Goal: Task Accomplishment & Management: Use online tool/utility

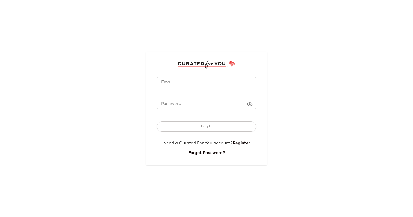
type input "**********"
click at [179, 87] on input "**********" at bounding box center [206, 82] width 99 height 11
click at [166, 132] on div "Log In" at bounding box center [206, 127] width 99 height 25
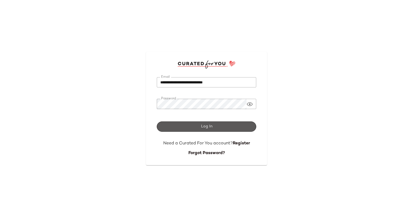
click at [164, 129] on button "Log In" at bounding box center [206, 127] width 99 height 10
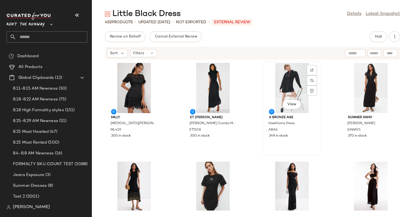
click at [287, 84] on div "View" at bounding box center [292, 88] width 55 height 50
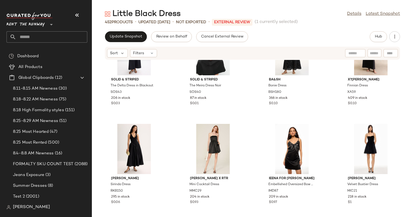
scroll to position [248, 0]
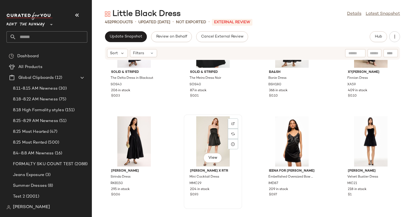
click at [214, 137] on div "View" at bounding box center [213, 142] width 55 height 50
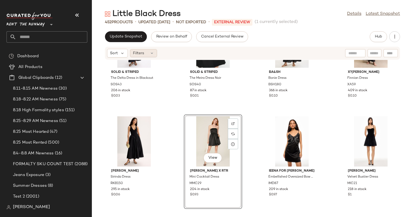
click at [152, 54] on icon at bounding box center [152, 53] width 4 height 4
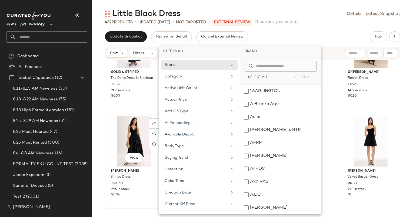
click at [134, 115] on div "View Ronny Kobo Sirinda Dress RKB150 295 in stock $0.06" at bounding box center [133, 162] width 57 height 94
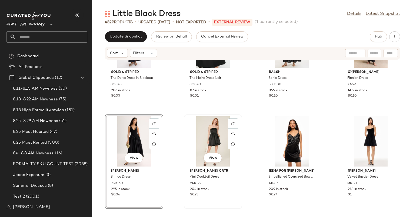
click at [205, 150] on div "View" at bounding box center [213, 142] width 55 height 50
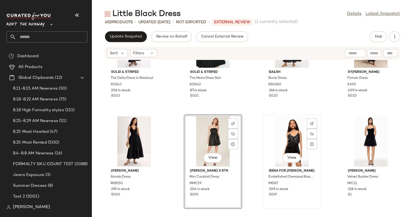
click at [290, 142] on div "View" at bounding box center [292, 142] width 55 height 50
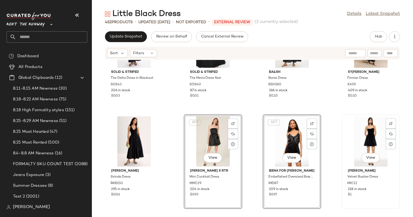
click at [357, 135] on div "View" at bounding box center [371, 142] width 55 height 50
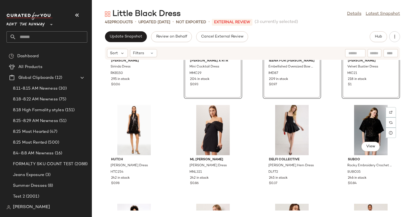
scroll to position [358, 0]
click at [258, 122] on div "Ronny Kobo Sirinda Dress RKB150 295 in stock $0.06 SET View Marina Moscone x RT…" at bounding box center [252, 135] width 321 height 151
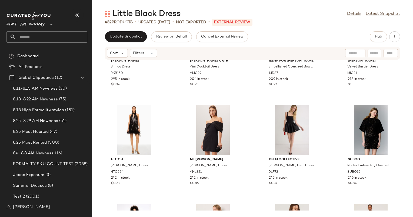
scroll to position [331, 0]
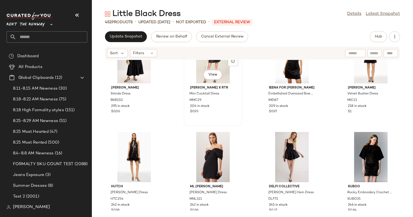
click at [197, 70] on div "View" at bounding box center [213, 58] width 55 height 50
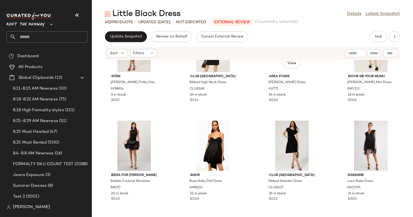
scroll to position [997, 0]
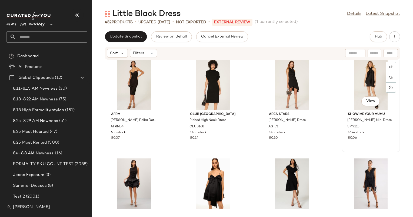
click at [368, 91] on div "View" at bounding box center [371, 85] width 55 height 50
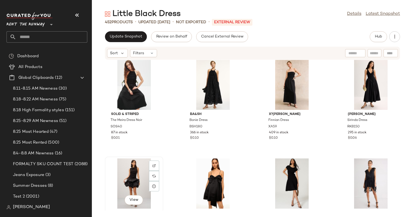
click at [127, 174] on div "View" at bounding box center [134, 184] width 55 height 50
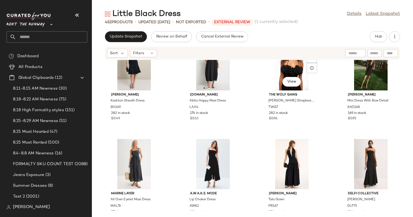
scroll to position [1288, 0]
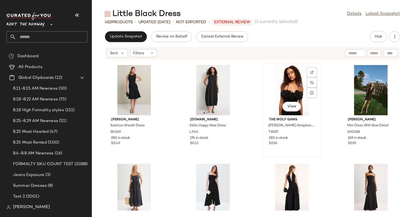
click at [285, 92] on div "View" at bounding box center [292, 90] width 55 height 50
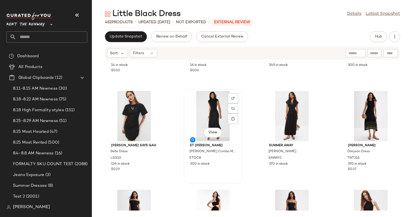
scroll to position [1006, 0]
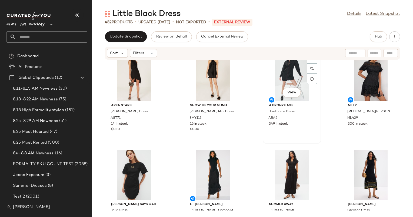
click at [279, 82] on div "View" at bounding box center [292, 76] width 55 height 50
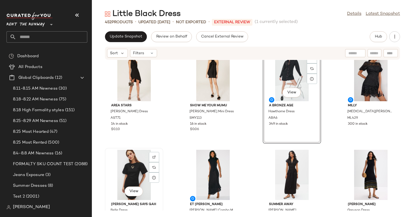
click at [132, 164] on div "View" at bounding box center [134, 175] width 55 height 50
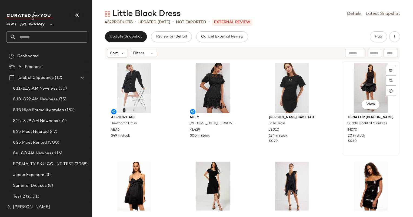
click at [363, 86] on div "View" at bounding box center [371, 88] width 55 height 50
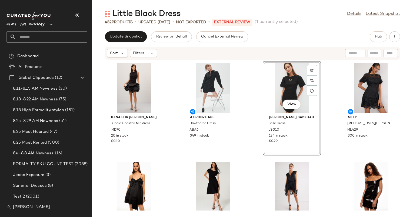
click at [171, 89] on div "Ieena for Mac Duggal Bubble Cocktail Minidress IMD70 20 in stock $0.10 A Bronze…" at bounding box center [252, 135] width 321 height 151
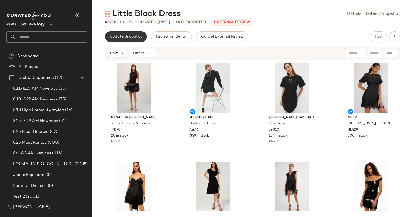
click at [124, 36] on span "Update Snapshot" at bounding box center [125, 37] width 33 height 4
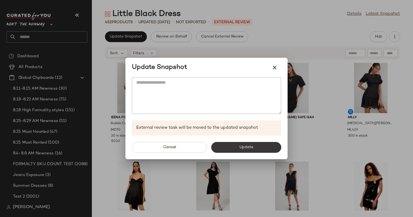
click at [248, 148] on span "Update" at bounding box center [246, 147] width 14 height 4
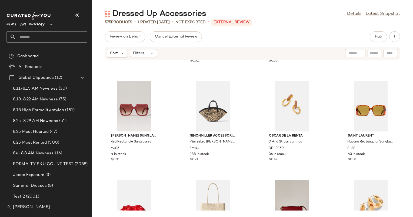
scroll to position [421, 0]
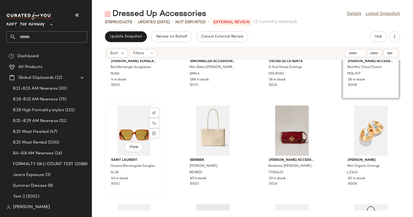
scroll to position [456, 0]
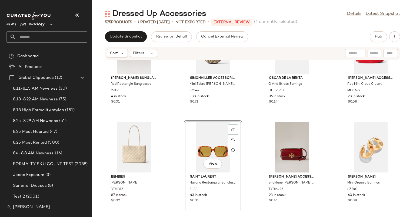
scroll to position [413, 0]
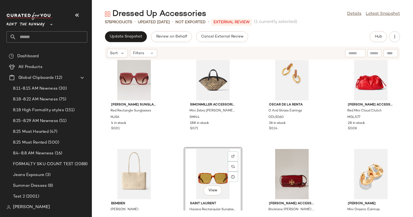
click at [248, 125] on div "Marc Jacobs Sunglasses Red Rectangle Sunglasses MJS6 4 in stock $0.01 SIMONMILL…" at bounding box center [252, 135] width 321 height 151
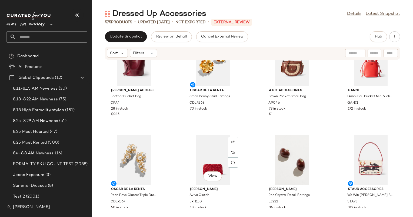
scroll to position [0, 0]
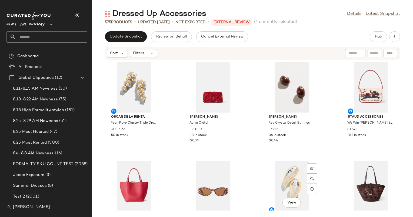
scroll to position [104, 0]
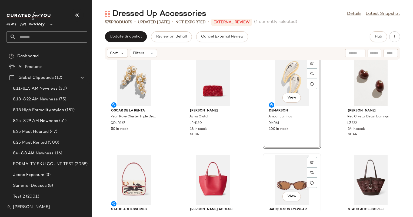
scroll to position [106, 0]
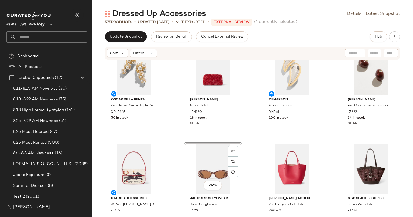
scroll to position [114, 0]
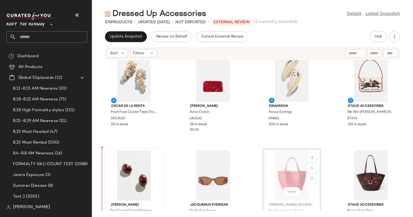
scroll to position [116, 0]
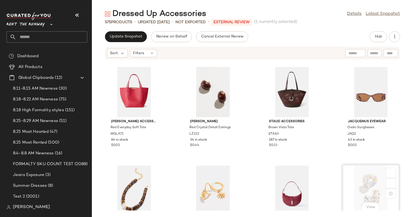
scroll to position [199, 0]
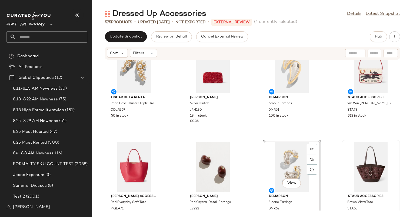
scroll to position [123, 0]
click at [243, 150] on div "Oscar de la Renta Pearl Pave Cluster Triple Drop Earrings ODLR367 50 in stock L…" at bounding box center [252, 135] width 321 height 151
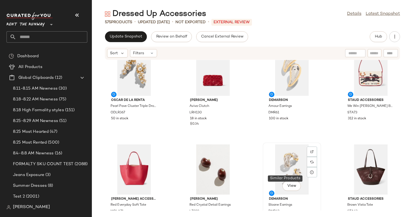
scroll to position [96, 0]
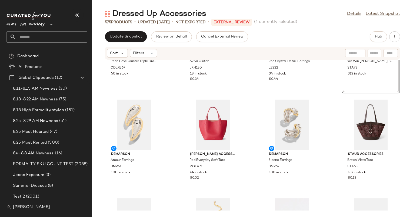
scroll to position [166, 0]
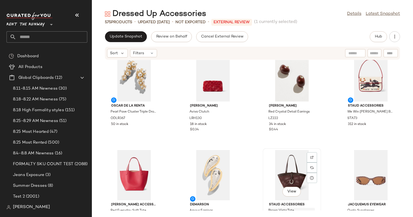
scroll to position [126, 0]
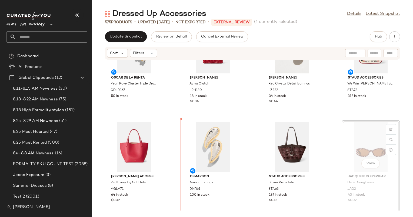
scroll to position [145, 0]
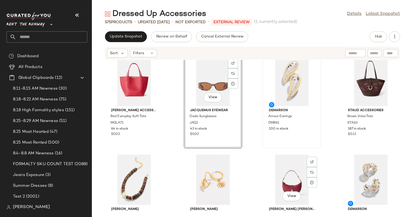
scroll to position [192, 0]
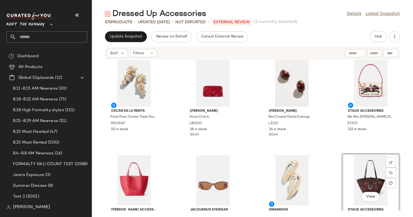
scroll to position [130, 0]
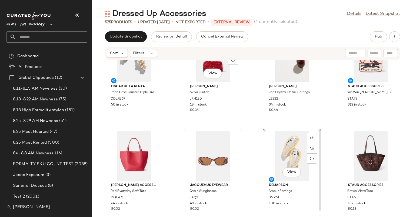
scroll to position [45, 0]
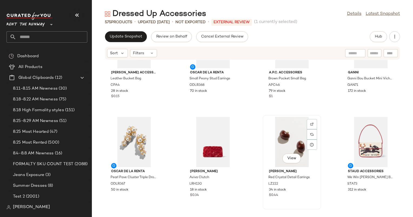
click at [265, 161] on div "View" at bounding box center [292, 142] width 55 height 50
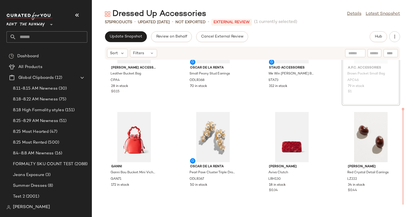
scroll to position [50, 0]
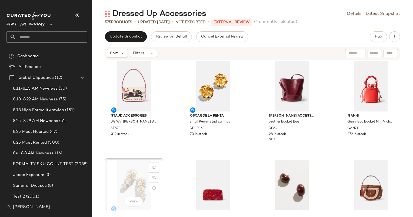
scroll to position [2, 0]
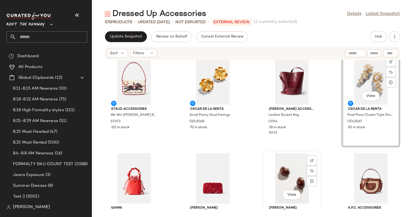
scroll to position [8, 0]
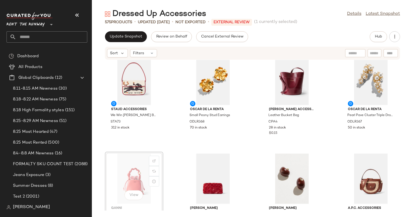
scroll to position [8, 0]
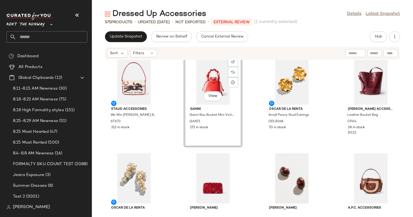
click at [174, 102] on div "Staud Accessories We Win Tommy Beaded Bag STA73 312 in stock View GANNI Ganni B…" at bounding box center [252, 135] width 321 height 151
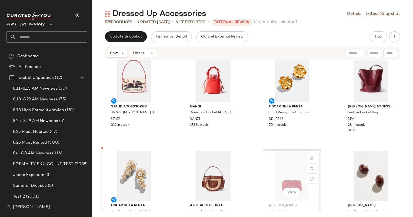
scroll to position [13, 0]
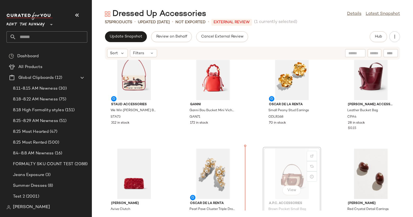
scroll to position [14, 0]
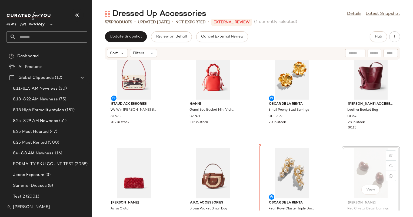
scroll to position [16, 0]
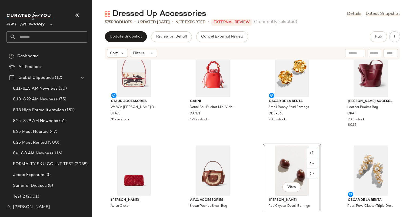
click at [249, 170] on div "Staud Accessories We Win Tommy Beaded Bag STA73 312 in stock GANNI Ganni Bou Bu…" at bounding box center [252, 135] width 321 height 151
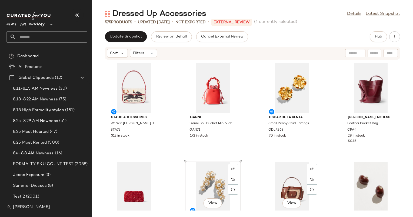
scroll to position [9, 0]
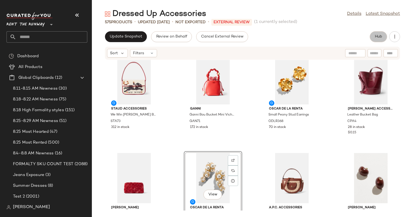
click at [376, 34] on button "Hub" at bounding box center [378, 36] width 17 height 11
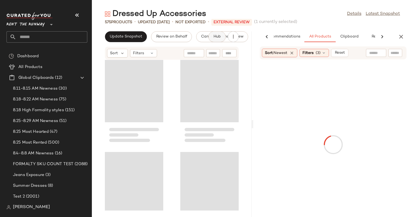
scroll to position [0, 0]
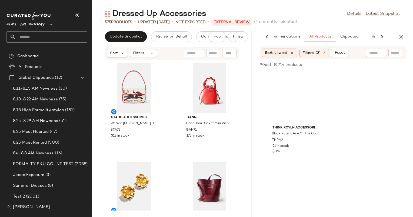
click at [393, 35] on div "AI Recommendations All Products Clipboard Reports" at bounding box center [324, 36] width 142 height 11
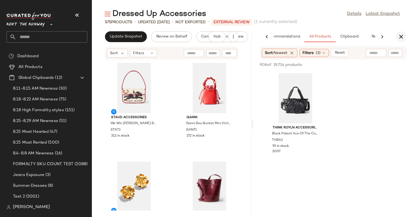
click at [403, 38] on icon "button" at bounding box center [401, 37] width 6 height 6
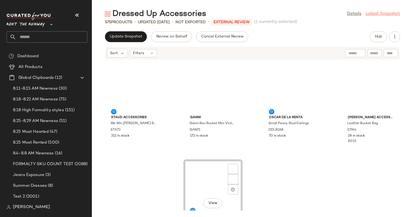
click at [390, 11] on link "Latest Snapshot" at bounding box center [383, 14] width 34 height 6
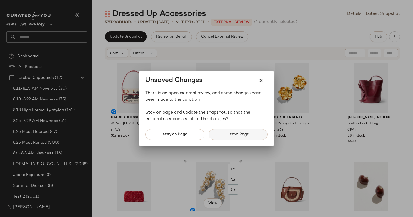
click at [260, 133] on button "Leave Page" at bounding box center [238, 134] width 59 height 11
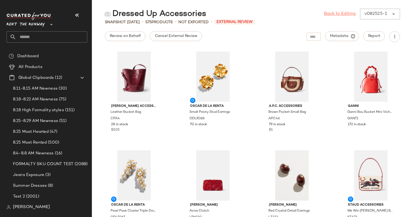
click at [331, 15] on link "Back to Editing" at bounding box center [340, 14] width 32 height 6
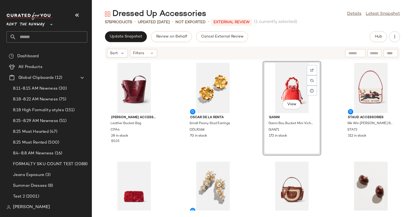
click at [252, 105] on div "Claudie Pierlot Accessories Leather Bucket Bag CPA4 28 in stock $0.15 Oscar de …" at bounding box center [252, 135] width 321 height 151
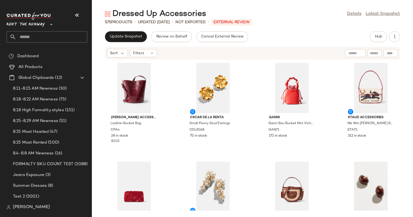
scroll to position [27, 0]
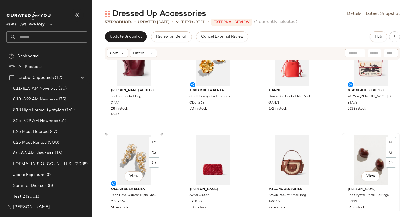
scroll to position [6, 0]
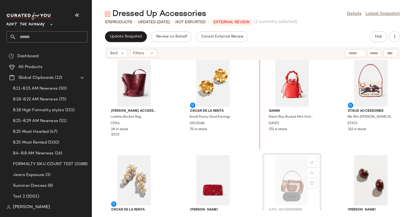
scroll to position [6, 0]
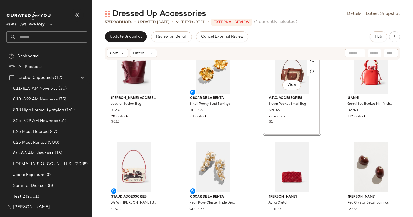
scroll to position [17, 0]
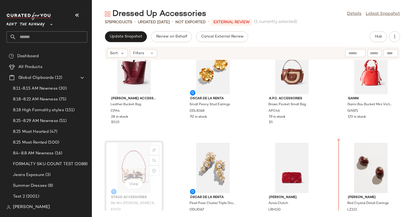
scroll to position [19, 0]
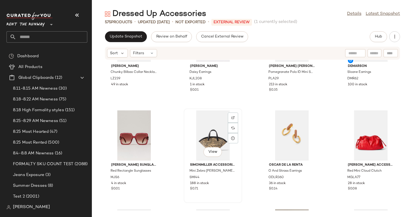
scroll to position [335, 0]
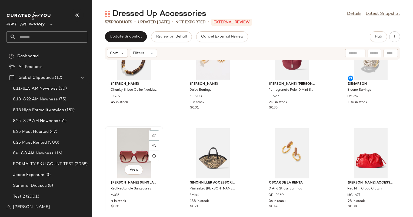
click at [127, 146] on div "View" at bounding box center [134, 153] width 55 height 50
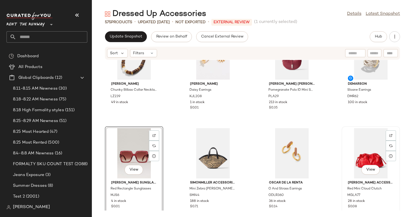
click at [377, 149] on div "View" at bounding box center [371, 153] width 55 height 50
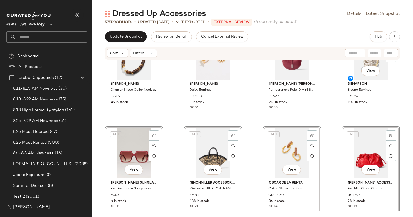
scroll to position [228, 0]
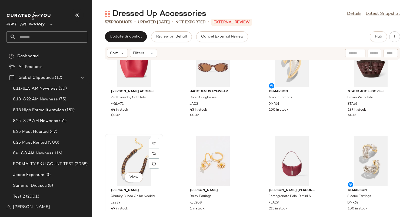
click at [134, 145] on div "View" at bounding box center [134, 161] width 55 height 50
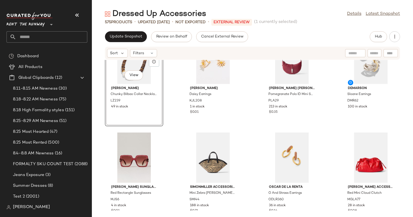
scroll to position [338, 0]
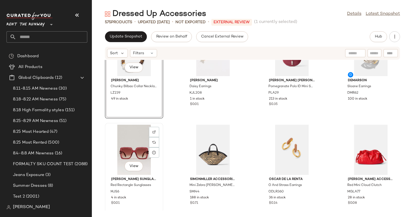
click at [123, 156] on div "View" at bounding box center [134, 150] width 55 height 50
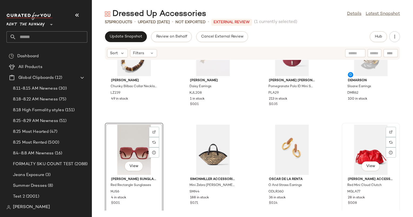
click at [348, 137] on div "View" at bounding box center [371, 150] width 55 height 50
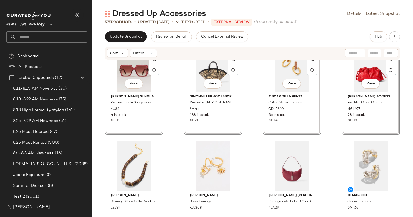
scroll to position [322, 0]
click at [128, 157] on div "View" at bounding box center [134, 166] width 55 height 50
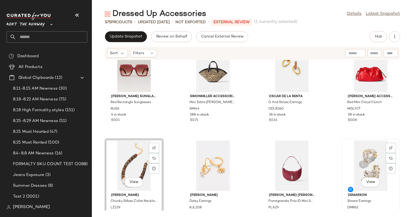
click at [370, 162] on div "View" at bounding box center [371, 166] width 55 height 50
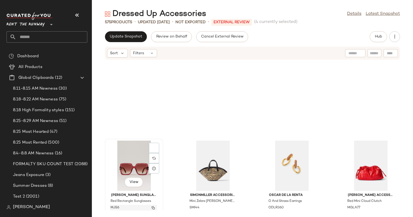
scroll to position [421, 0]
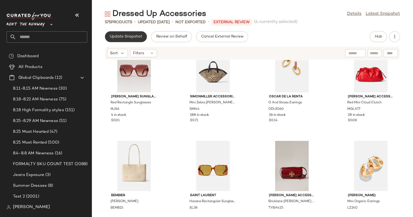
click at [133, 38] on span "Update Snapshot" at bounding box center [125, 37] width 33 height 4
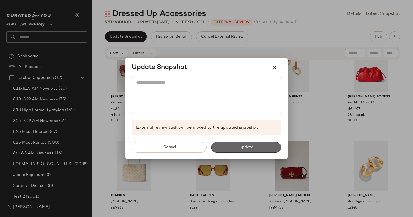
click at [264, 145] on button "Update" at bounding box center [246, 147] width 70 height 11
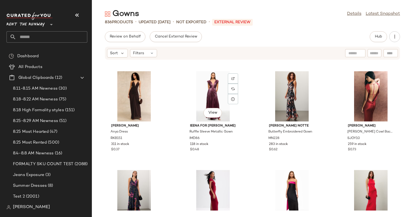
scroll to position [107, 0]
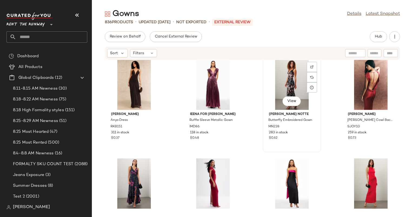
click at [298, 75] on div "View" at bounding box center [292, 85] width 55 height 50
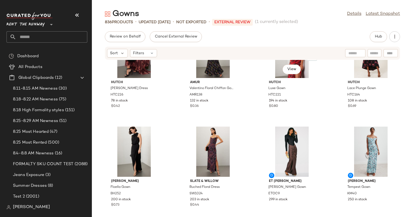
scroll to position [337, 0]
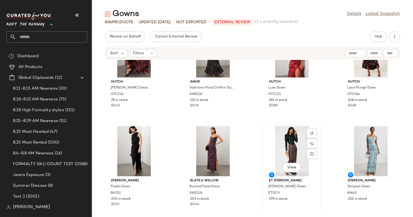
click at [288, 149] on div "View" at bounding box center [292, 151] width 55 height 50
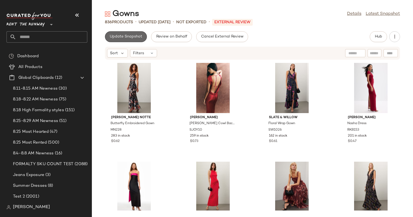
click at [127, 36] on span "Update Snapshot" at bounding box center [125, 37] width 33 height 4
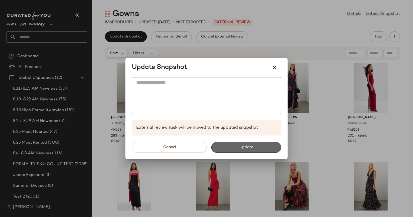
click at [259, 145] on button "Update" at bounding box center [246, 147] width 70 height 11
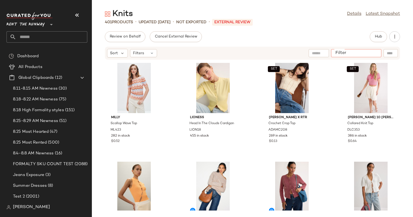
click at [373, 53] on input "Filter" at bounding box center [356, 54] width 46 height 6
paste input "*****"
type input "*****"
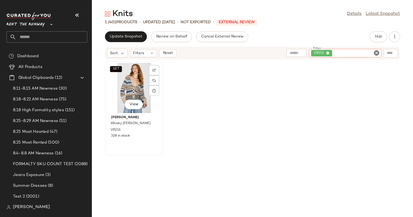
click at [116, 94] on div "SET View" at bounding box center [134, 88] width 55 height 50
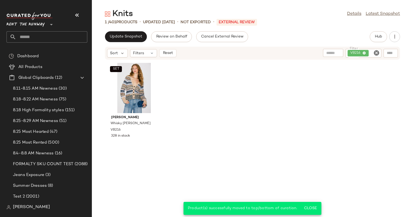
click at [374, 52] on icon "Clear Filter" at bounding box center [376, 53] width 6 height 6
paste input "******"
type input "******"
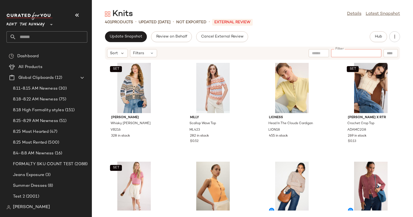
paste input "******"
type input "******"
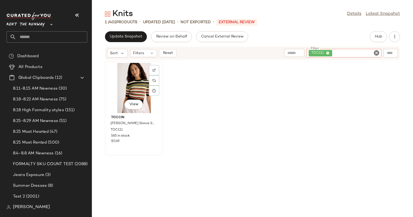
click at [134, 79] on div "View" at bounding box center [134, 88] width 55 height 50
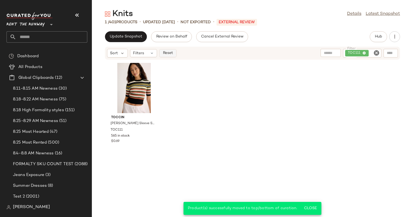
click at [168, 54] on span "Reset" at bounding box center [167, 53] width 10 height 4
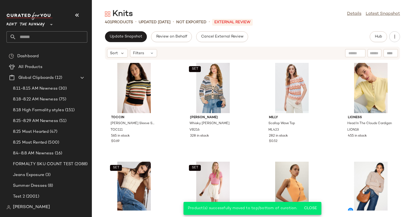
click at [371, 53] on input "text" at bounding box center [374, 54] width 9 height 6
type input "***"
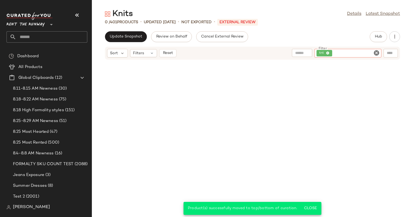
click at [372, 53] on input "Filter" at bounding box center [356, 54] width 46 height 6
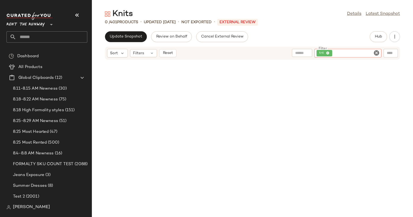
click at [376, 52] on icon "Clear Filter" at bounding box center [376, 53] width 6 height 6
click at [378, 31] on div "Knits Details Latest Snapshot 0 / 401 Products • updated Aug 26th • Not Exporte…" at bounding box center [252, 113] width 321 height 209
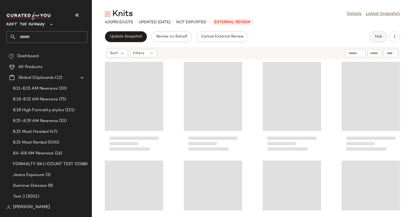
click at [378, 36] on span "Hub" at bounding box center [379, 37] width 8 height 4
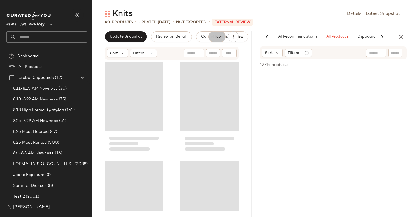
scroll to position [0, 28]
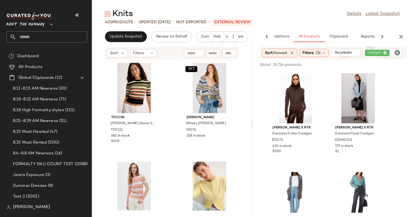
click at [397, 52] on icon "Clear Filter" at bounding box center [397, 52] width 6 height 6
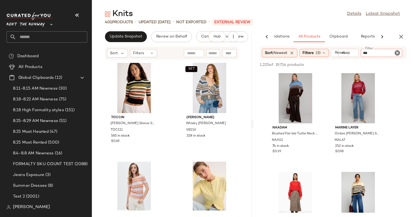
type input "***"
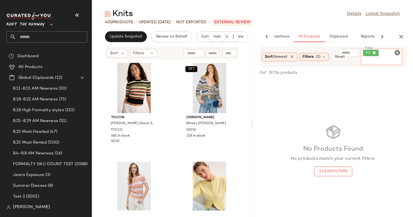
click at [397, 53] on icon "Clear Filter" at bounding box center [397, 52] width 6 height 6
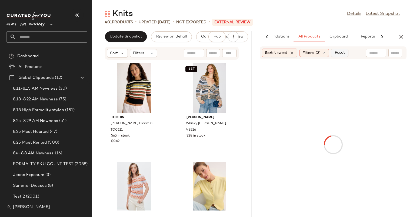
click at [336, 52] on span "Reset" at bounding box center [339, 53] width 10 height 4
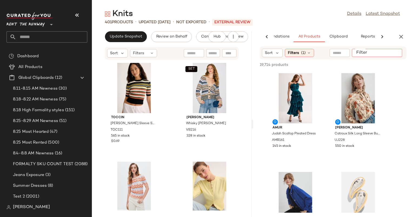
click at [399, 52] on input "Filter" at bounding box center [377, 53] width 46 height 6
type input "******"
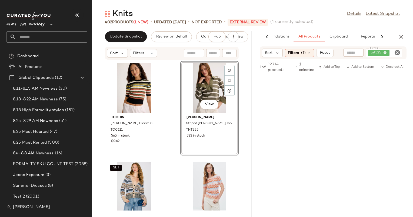
click at [216, 52] on input "text" at bounding box center [212, 54] width 9 height 6
paste input "******"
type input "******"
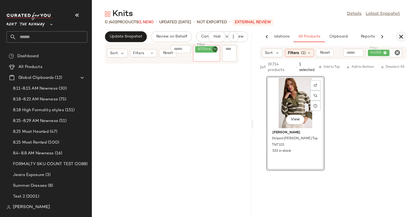
click at [401, 35] on icon "button" at bounding box center [401, 37] width 6 height 6
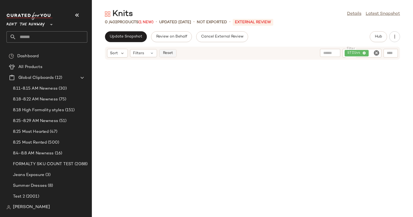
click at [170, 50] on button "Reset" at bounding box center [167, 53] width 17 height 8
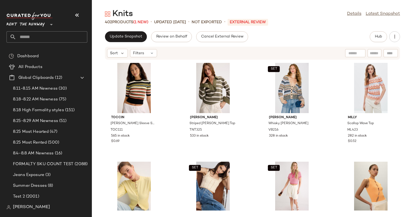
click at [372, 51] on input "text" at bounding box center [374, 54] width 9 height 6
paste input "******"
type input "******"
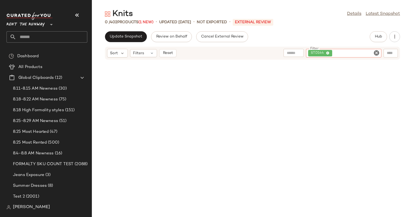
click at [377, 52] on icon "Clear Filter" at bounding box center [376, 53] width 6 height 6
click at [378, 35] on span "Hub" at bounding box center [379, 37] width 8 height 4
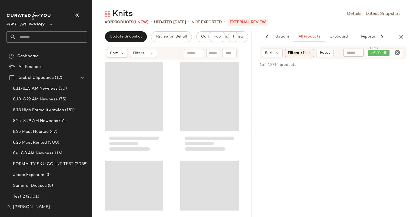
click at [398, 51] on icon "Clear Filter" at bounding box center [397, 52] width 6 height 6
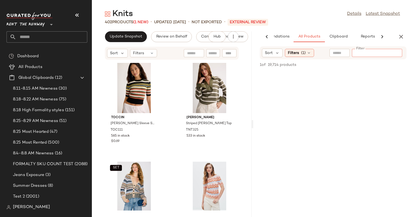
paste input "******"
type input "******"
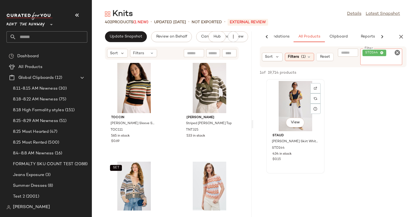
click at [284, 82] on div "View" at bounding box center [295, 106] width 55 height 50
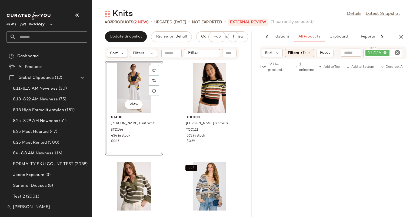
click at [213, 55] on input "Filter" at bounding box center [209, 54] width 46 height 6
paste input "******"
type input "******"
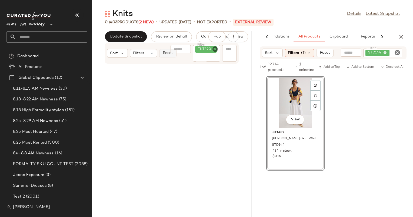
click at [168, 52] on span "Reset" at bounding box center [167, 53] width 10 height 4
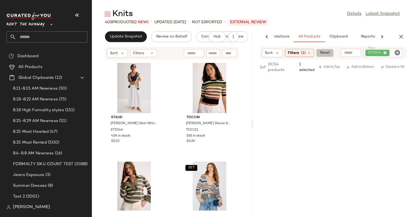
click at [326, 50] on button "Reset" at bounding box center [324, 53] width 17 height 8
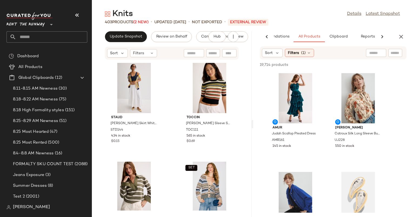
click at [394, 54] on input "text" at bounding box center [395, 53] width 9 height 6
paste input "******"
type input "******"
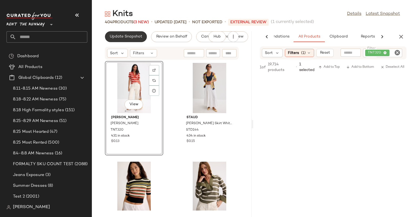
click at [135, 33] on button "Update Snapshot" at bounding box center [126, 36] width 42 height 11
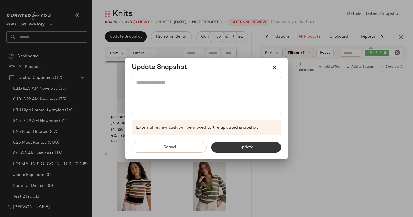
click at [234, 146] on button "Update" at bounding box center [246, 147] width 70 height 11
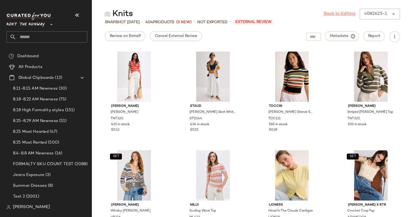
click at [336, 13] on link "Back to Editing" at bounding box center [340, 14] width 32 height 6
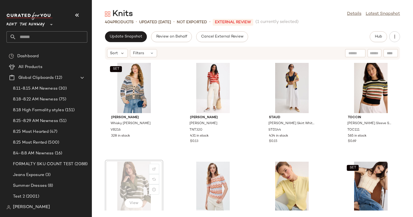
scroll to position [1, 0]
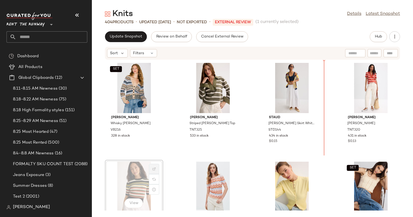
scroll to position [0, 0]
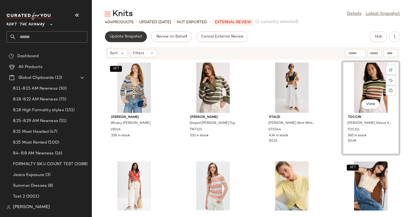
click at [125, 40] on button "Update Snapshot" at bounding box center [126, 36] width 42 height 11
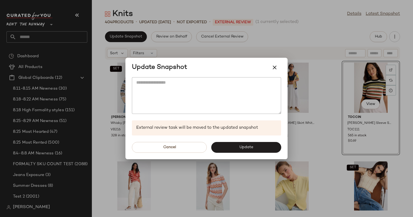
click at [245, 141] on div "Cancel Update" at bounding box center [206, 148] width 162 height 24
click at [247, 145] on span "Update" at bounding box center [246, 147] width 14 height 4
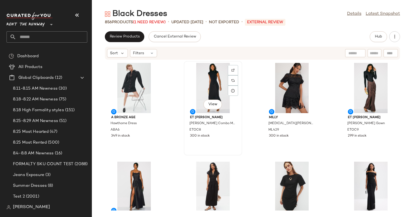
click at [219, 89] on div "View" at bounding box center [213, 88] width 55 height 50
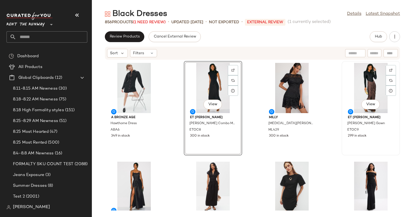
click at [352, 71] on div "View" at bounding box center [371, 88] width 55 height 50
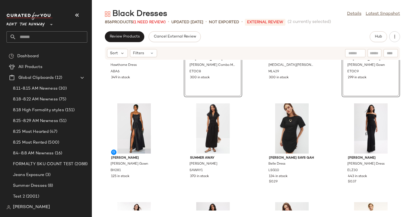
scroll to position [67, 0]
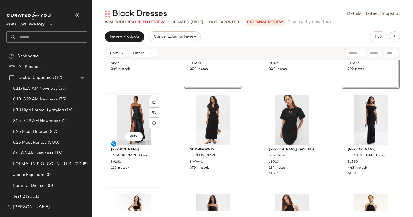
click at [132, 125] on div "View" at bounding box center [134, 120] width 55 height 50
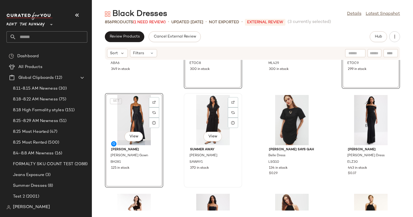
click at [208, 116] on div "View" at bounding box center [213, 120] width 55 height 50
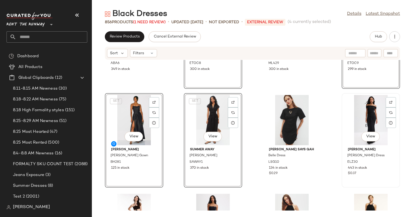
click at [361, 105] on div "View" at bounding box center [371, 120] width 55 height 50
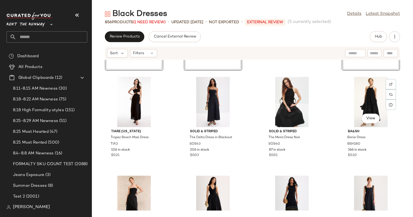
scroll to position [198, 0]
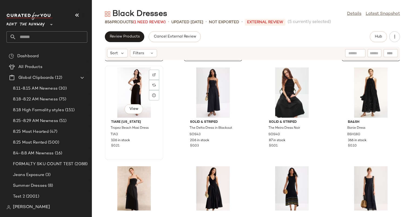
click at [134, 88] on div "View" at bounding box center [134, 93] width 55 height 50
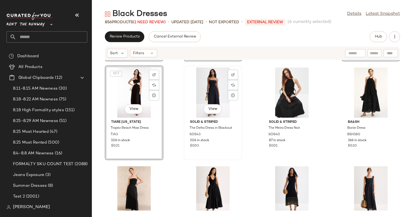
click at [211, 94] on div "View" at bounding box center [213, 93] width 55 height 50
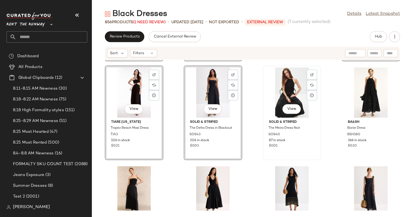
click at [288, 89] on div "View" at bounding box center [292, 93] width 55 height 50
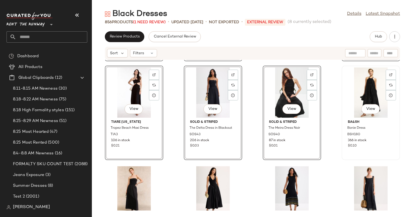
click at [379, 74] on div "View" at bounding box center [371, 93] width 55 height 50
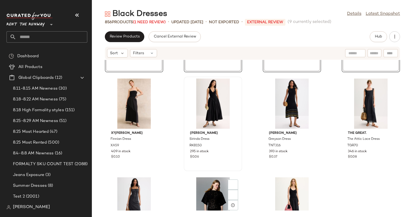
scroll to position [286, 0]
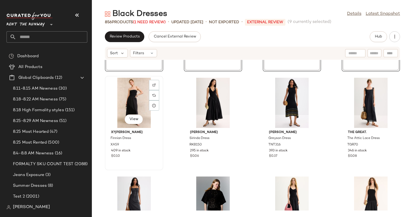
click at [122, 97] on div "View" at bounding box center [134, 103] width 55 height 50
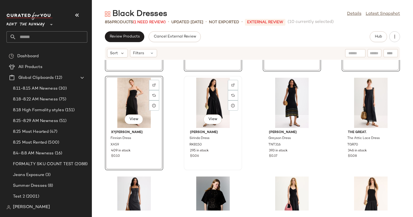
click at [210, 95] on div "View" at bounding box center [213, 103] width 55 height 50
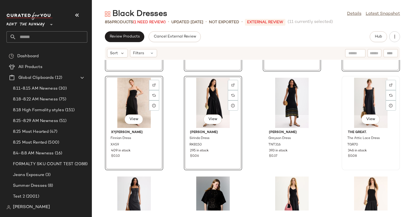
click at [361, 105] on div "View" at bounding box center [371, 103] width 55 height 50
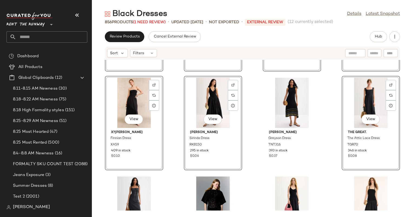
scroll to position [387, 0]
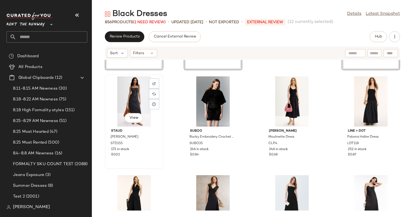
click at [133, 97] on div "View" at bounding box center [134, 101] width 55 height 50
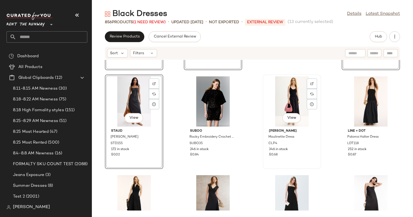
click at [292, 91] on div "View" at bounding box center [292, 101] width 55 height 50
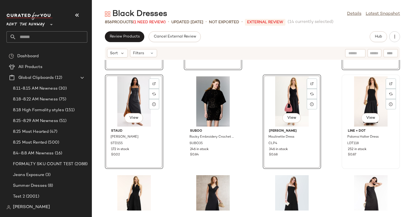
click at [361, 95] on div "View" at bounding box center [371, 101] width 55 height 50
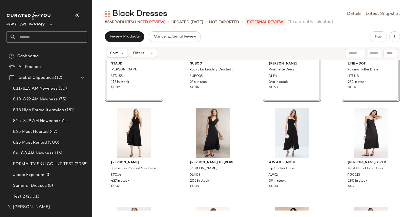
scroll to position [454, 0]
click at [118, 124] on div "View" at bounding box center [134, 133] width 55 height 50
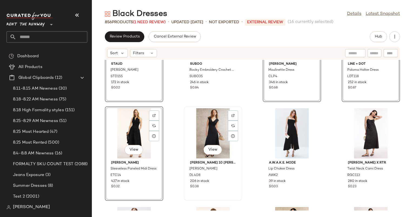
click at [211, 123] on div "View" at bounding box center [213, 133] width 55 height 50
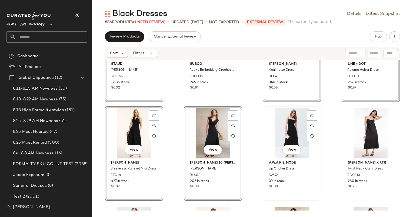
click at [298, 127] on div "View" at bounding box center [292, 133] width 55 height 50
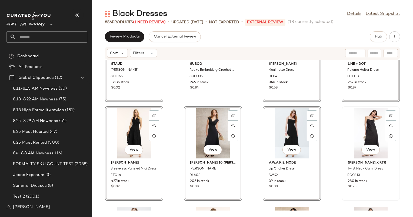
click at [374, 128] on div "View" at bounding box center [371, 133] width 55 height 50
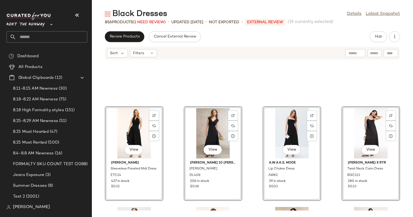
scroll to position [609, 0]
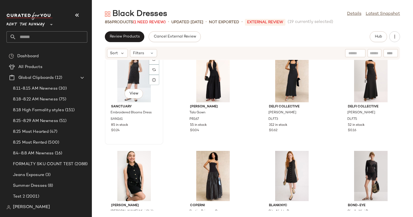
click at [131, 79] on div "View" at bounding box center [134, 77] width 55 height 50
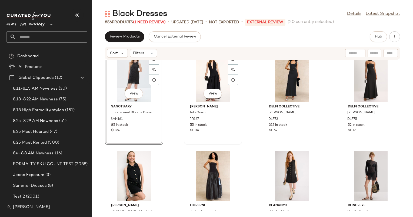
click at [222, 76] on div "View" at bounding box center [213, 77] width 55 height 50
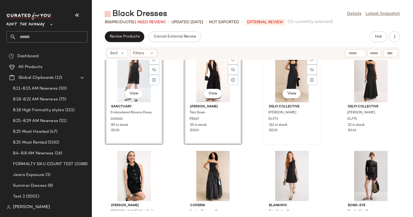
click at [306, 85] on div "View" at bounding box center [292, 77] width 55 height 50
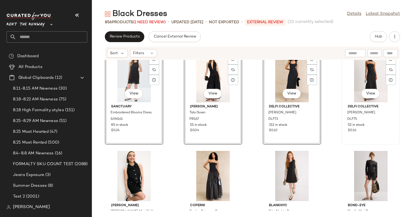
click at [370, 75] on div "View" at bounding box center [371, 77] width 55 height 50
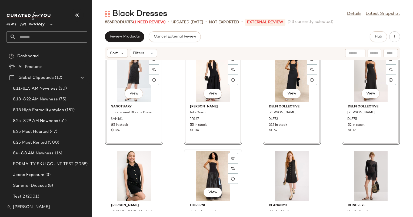
click at [205, 165] on div "View" at bounding box center [213, 176] width 55 height 50
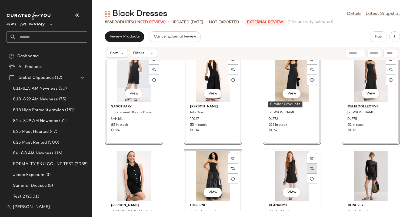
scroll to position [711, 0]
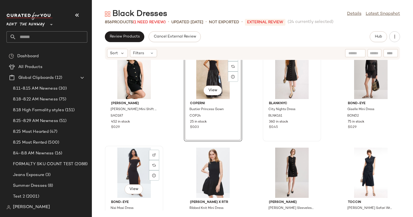
click at [129, 172] on div "View" at bounding box center [134, 173] width 55 height 50
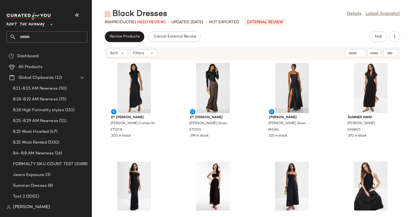
click at [132, 45] on div "Review Products Cancel External Review Hub Sort Filters Et [PERSON_NAME] Knit C…" at bounding box center [252, 124] width 321 height 186
click at [141, 53] on span "Filters" at bounding box center [138, 54] width 11 height 6
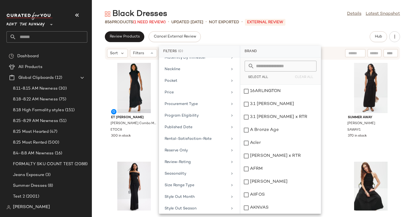
scroll to position [458, 0]
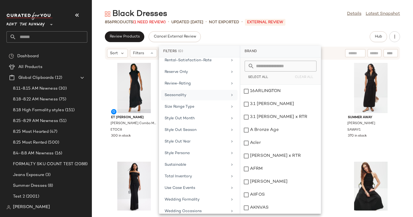
click at [220, 92] on div "Seasonality" at bounding box center [196, 95] width 63 height 6
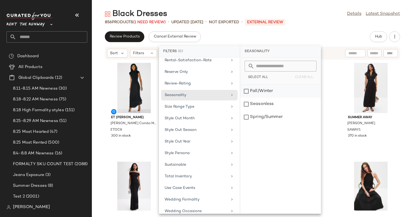
click at [262, 95] on div "Fall/Winter" at bounding box center [280, 91] width 81 height 13
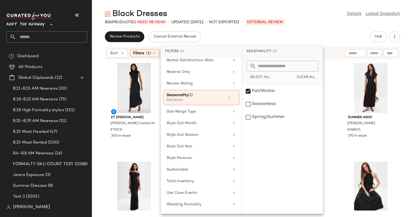
click at [312, 47] on div "Seasonality (1)" at bounding box center [282, 52] width 81 height 12
click at [328, 32] on div "Review Products Cancel External Review Hub" at bounding box center [252, 36] width 295 height 11
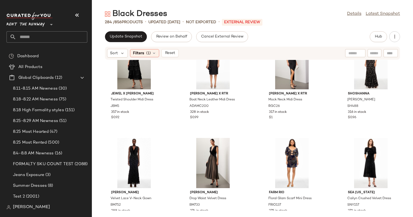
scroll to position [41, 0]
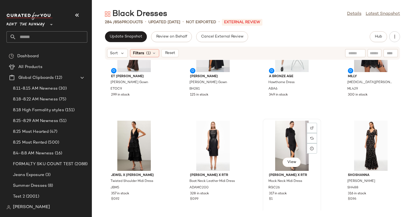
click at [272, 130] on div "View" at bounding box center [292, 146] width 55 height 50
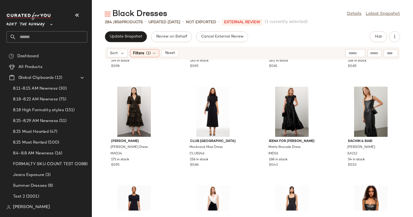
scroll to position [773, 0]
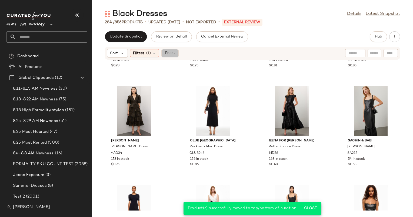
click at [172, 53] on span "Reset" at bounding box center [170, 53] width 10 height 4
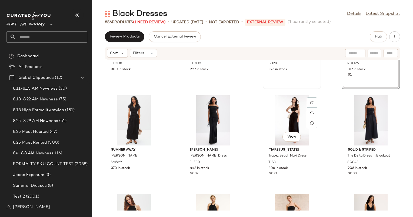
scroll to position [67, 0]
click at [392, 37] on icon "button" at bounding box center [394, 36] width 5 height 5
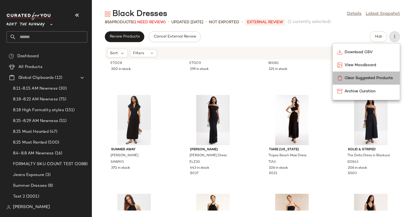
click at [350, 78] on span "Clear Suggested Products" at bounding box center [370, 78] width 51 height 6
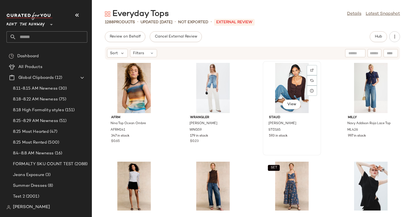
click at [290, 86] on div "View" at bounding box center [292, 88] width 55 height 50
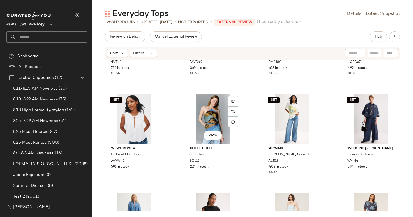
scroll to position [253, 0]
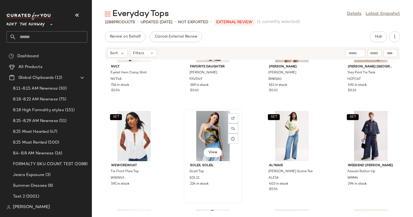
click at [214, 118] on div "View" at bounding box center [213, 136] width 55 height 50
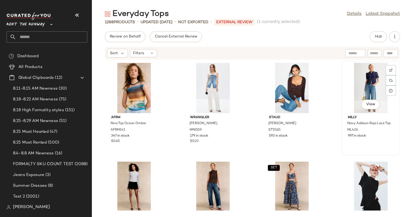
click at [371, 75] on div "View" at bounding box center [371, 88] width 55 height 50
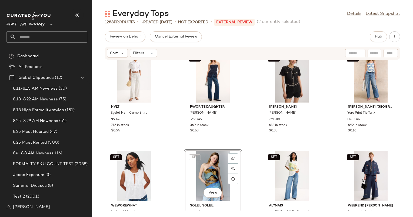
scroll to position [228, 0]
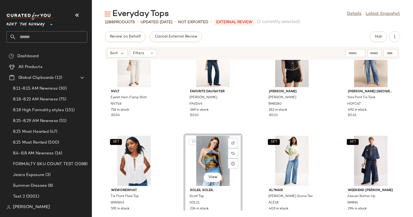
click at [252, 149] on div "NVLT Eyelet Hem Camp Shirt NVT48 716 in stock $0.54 SET Favorite Daughter Black…" at bounding box center [252, 135] width 321 height 151
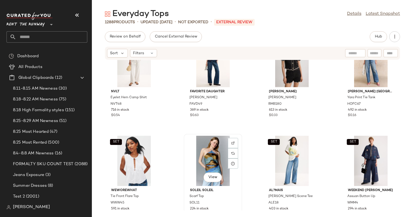
click at [188, 144] on div "View" at bounding box center [213, 161] width 55 height 50
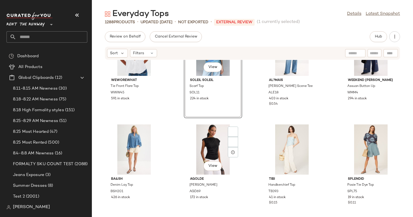
scroll to position [339, 0]
click at [128, 150] on div "View" at bounding box center [134, 149] width 55 height 50
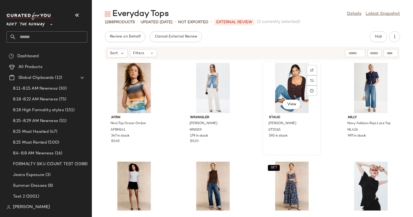
click at [292, 74] on div "View" at bounding box center [292, 88] width 55 height 50
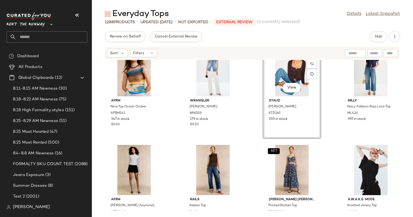
scroll to position [14, 0]
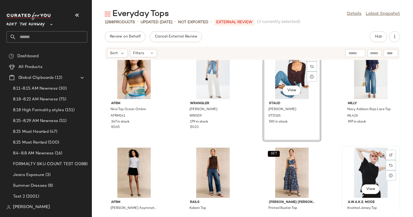
click at [361, 151] on div "View" at bounding box center [371, 173] width 55 height 50
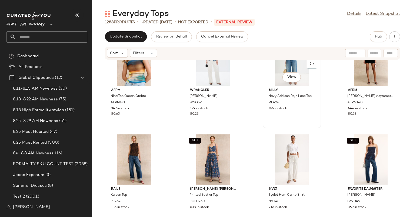
scroll to position [127, 0]
click at [131, 162] on div "View" at bounding box center [134, 159] width 55 height 50
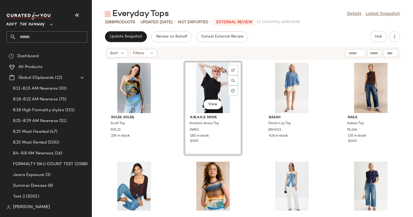
click at [249, 94] on div "Soleil Soleil Scarf Top SOL11 224 in stock View A.W.A.K.E. Mode Knotted Jersey …" at bounding box center [252, 135] width 321 height 151
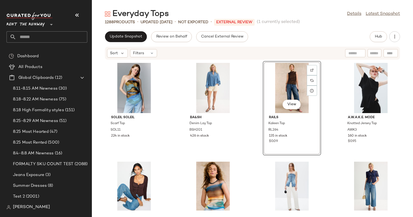
click at [244, 94] on div "Soleil Soleil Scarf Top SOL11 224 in stock ba&sh Denim Lay Top BSH201 426 in st…" at bounding box center [252, 135] width 321 height 151
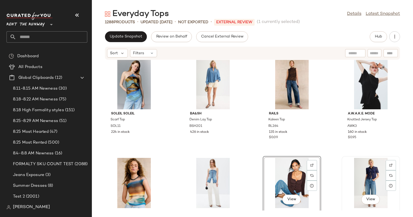
scroll to position [4, 0]
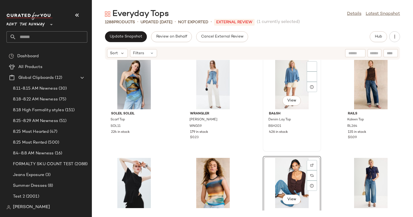
scroll to position [4, 0]
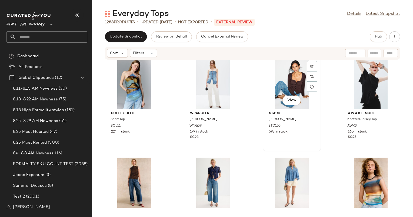
click at [263, 137] on div "View Staud Rachela Sweater STD165 593 in stock" at bounding box center [291, 105] width 57 height 94
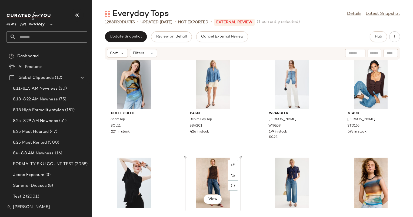
scroll to position [3, 0]
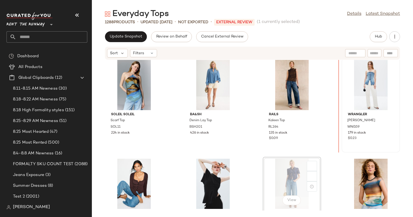
scroll to position [3, 0]
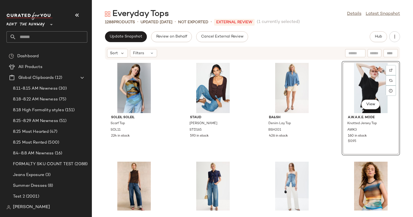
click at [331, 114] on div "Soleil Soleil Scarf Top SOL11 224 in stock Staud Rachela Sweater STD165 593 in …" at bounding box center [252, 135] width 321 height 151
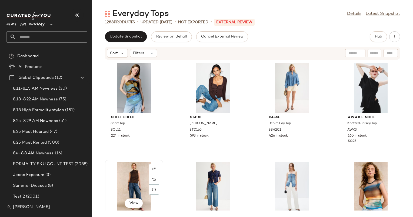
click at [132, 179] on div "View" at bounding box center [134, 187] width 55 height 50
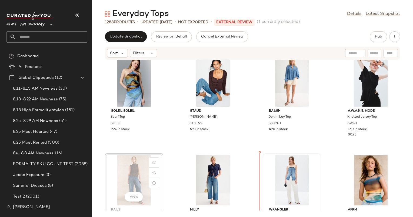
scroll to position [9, 0]
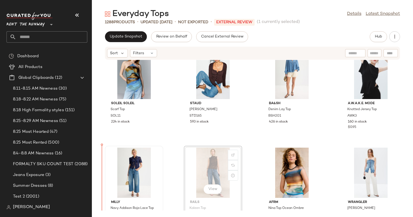
scroll to position [18, 0]
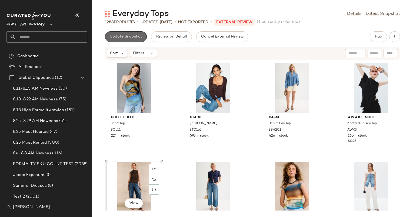
click at [129, 37] on span "Update Snapshot" at bounding box center [125, 37] width 33 height 4
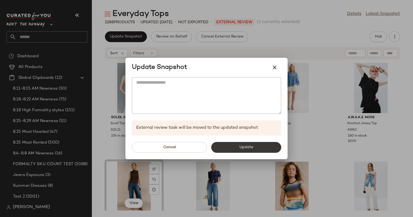
click at [248, 146] on span "Update" at bounding box center [246, 147] width 14 height 4
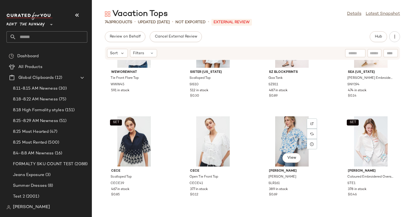
scroll to position [247, 0]
click at [150, 54] on icon at bounding box center [152, 53] width 4 height 4
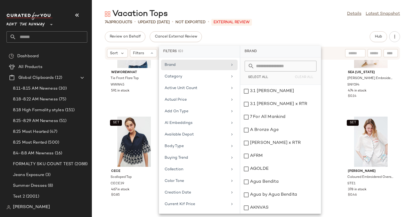
click at [230, 133] on icon at bounding box center [232, 134] width 4 height 4
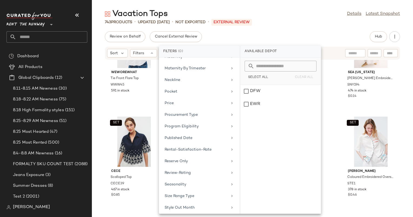
scroll to position [458, 0]
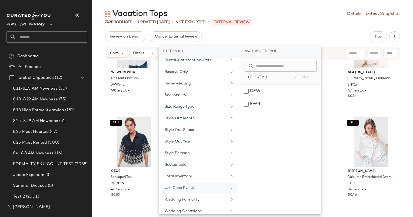
click at [208, 185] on div "Use Case Events" at bounding box center [196, 188] width 63 height 6
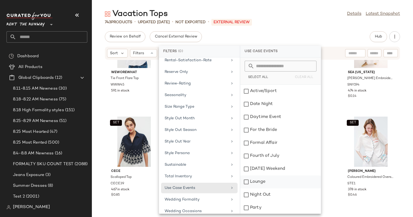
scroll to position [52, 0]
click at [276, 166] on div "Vacation" at bounding box center [280, 168] width 81 height 13
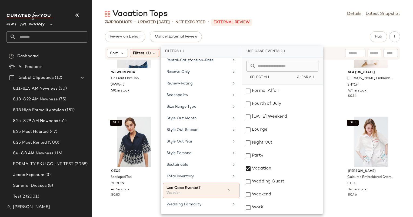
click at [319, 27] on div "Vacation Tops Details Latest Snapshot 743 Products • updated [DATE] • Not Expor…" at bounding box center [252, 113] width 321 height 209
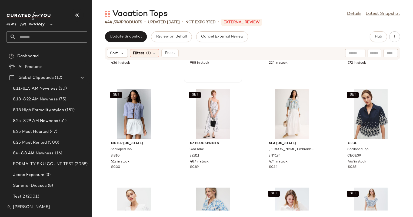
scroll to position [0, 0]
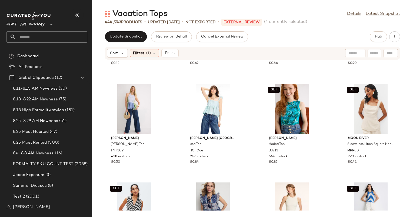
scroll to position [381, 0]
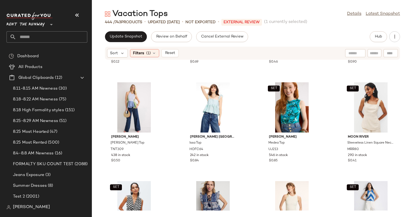
click at [112, 59] on div "Sort Filters (1) Reset" at bounding box center [252, 53] width 295 height 13
click at [122, 51] on icon at bounding box center [122, 53] width 5 height 5
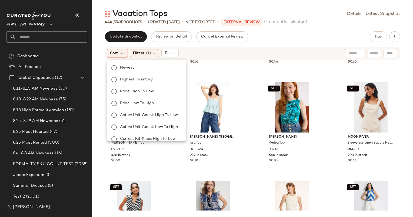
click at [138, 72] on div "Newest Highest Inventory Price: High to Low Price: Low to High Active Unit Coun…" at bounding box center [146, 133] width 80 height 143
click at [150, 56] on div "Filters (1)" at bounding box center [144, 53] width 29 height 8
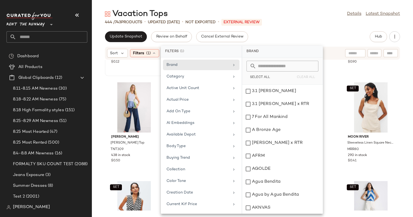
click at [139, 66] on div "View CeCe Open Tie Front Top CECE41 377 in stock $0.12" at bounding box center [133, 29] width 57 height 94
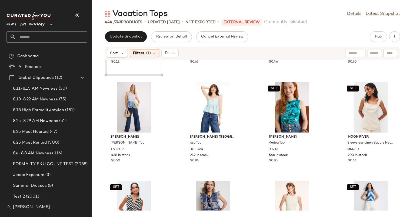
click at [115, 48] on div "Sort Filters (1) Reset" at bounding box center [252, 53] width 295 height 13
click at [126, 55] on div "Sort" at bounding box center [117, 53] width 21 height 9
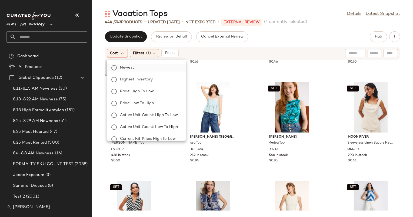
click at [141, 68] on label "Newest" at bounding box center [150, 68] width 64 height 8
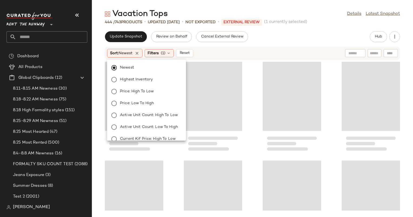
click at [213, 55] on div "Sort: Newest Filters (1) Reset" at bounding box center [217, 53] width 221 height 9
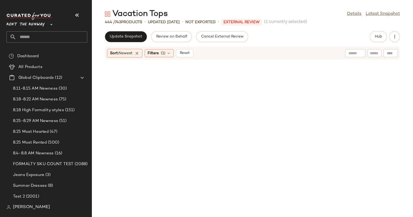
scroll to position [594, 0]
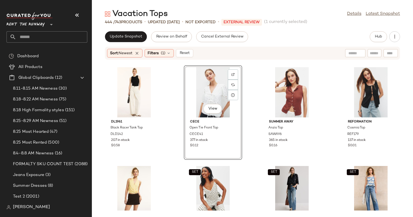
click at [165, 104] on div "DL1961 Black Racer Tank Top DLD142 207 in stock $0.58 View CeCe Open Tie Front …" at bounding box center [252, 135] width 321 height 151
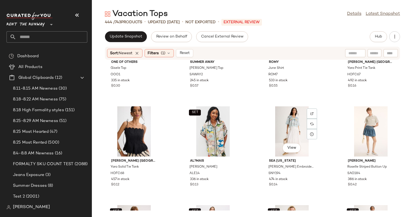
scroll to position [781, 0]
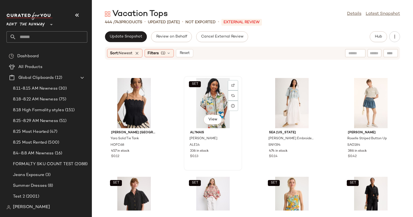
click at [217, 98] on div "SET View" at bounding box center [213, 103] width 55 height 50
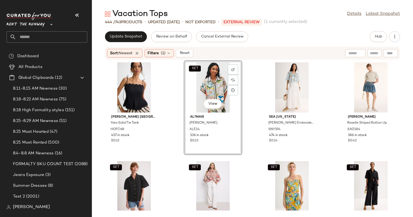
scroll to position [797, 0]
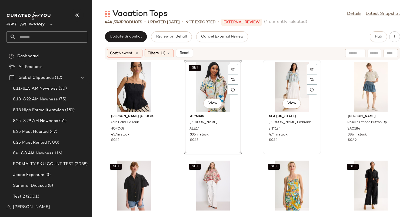
click at [293, 76] on div "View" at bounding box center [292, 87] width 55 height 50
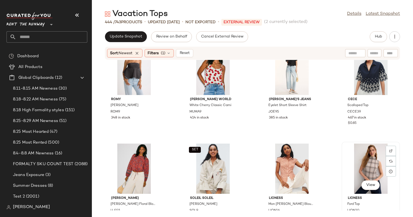
scroll to position [141, 0]
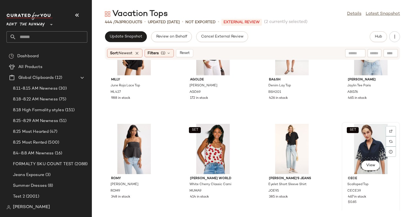
click at [360, 154] on div "SET View" at bounding box center [371, 149] width 55 height 50
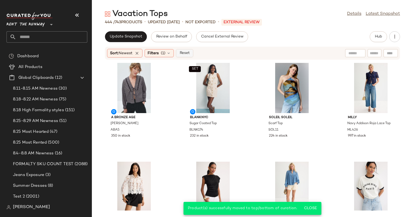
click at [192, 53] on button "Reset" at bounding box center [184, 53] width 17 height 8
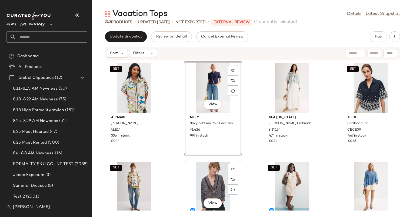
scroll to position [0, 0]
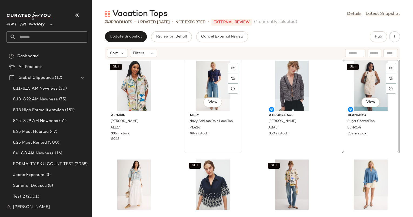
scroll to position [3, 0]
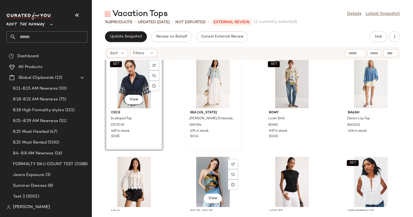
scroll to position [93, 0]
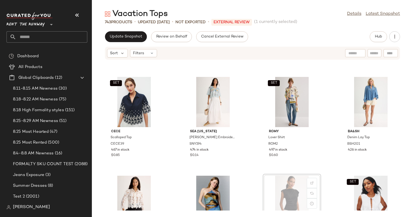
scroll to position [85, 0]
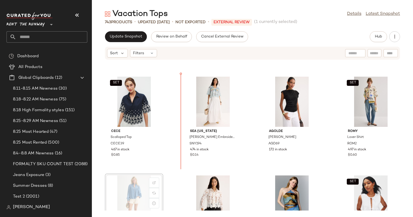
scroll to position [85, 0]
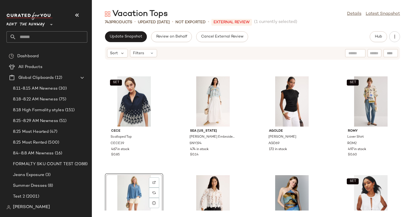
scroll to position [86, 0]
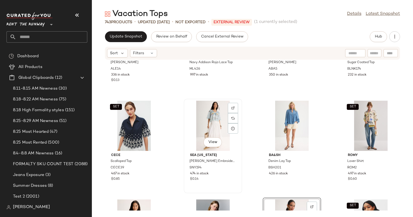
scroll to position [75, 0]
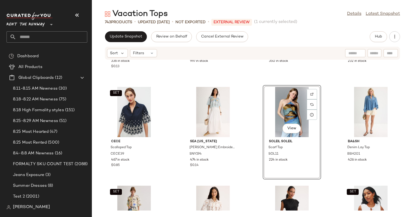
click at [247, 118] on div "SET AL?MAIS Bianca Shirt ALE14 336 in stock $0.13 Milly Navy Addison Roja Lace …" at bounding box center [252, 135] width 321 height 151
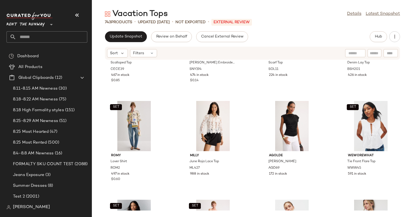
scroll to position [169, 0]
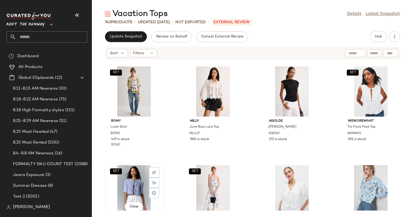
scroll to position [199, 0]
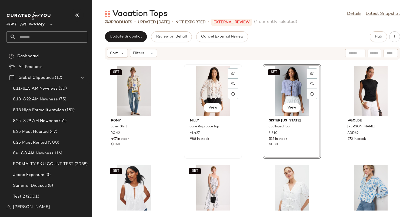
click at [236, 127] on div "Milly June Roja Lace Top ML427 988 in stock" at bounding box center [213, 130] width 55 height 26
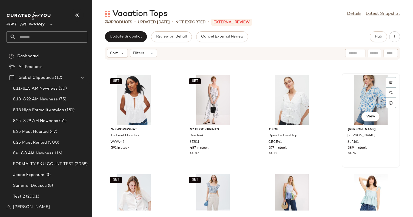
scroll to position [289, 0]
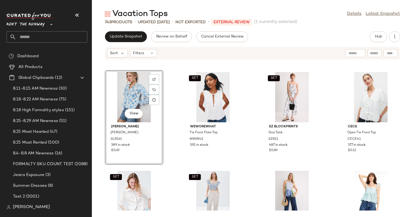
scroll to position [292, 0]
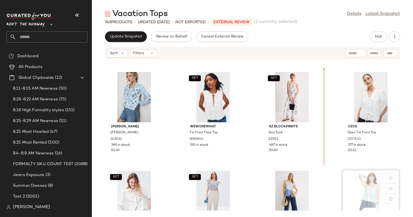
scroll to position [293, 0]
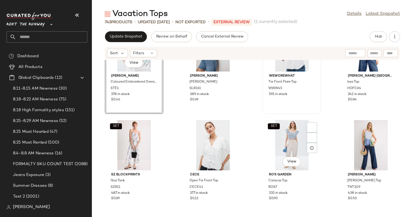
scroll to position [376, 0]
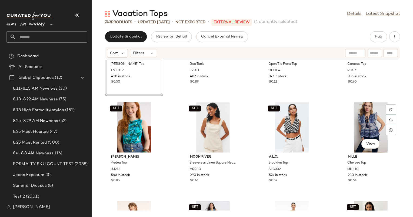
scroll to position [523, 0]
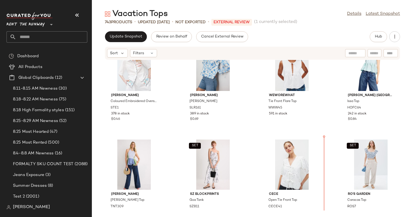
scroll to position [370, 0]
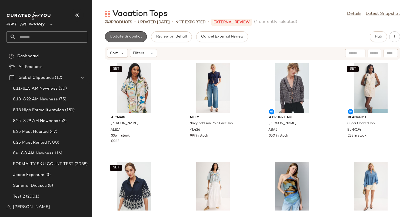
click at [133, 36] on span "Update Snapshot" at bounding box center [125, 37] width 33 height 4
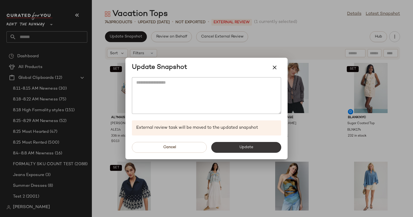
click at [237, 151] on button "Update" at bounding box center [246, 147] width 70 height 11
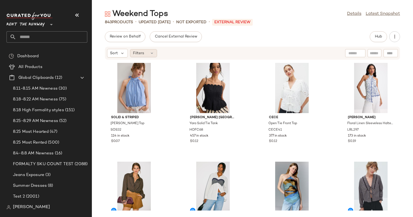
click at [153, 55] on icon at bounding box center [152, 53] width 4 height 4
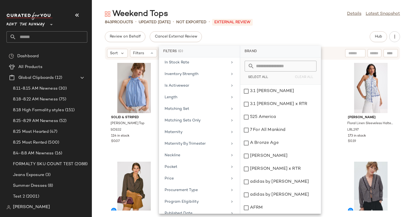
scroll to position [458, 0]
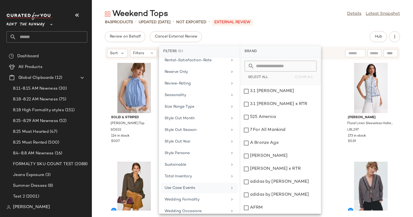
click at [209, 186] on div "Use Case Events" at bounding box center [199, 188] width 76 height 11
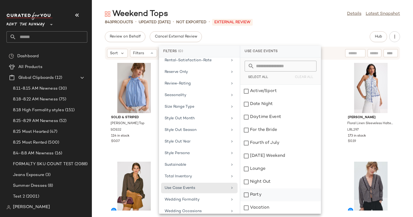
scroll to position [39, 0]
click at [284, 191] on div "Weekend" at bounding box center [280, 194] width 81 height 13
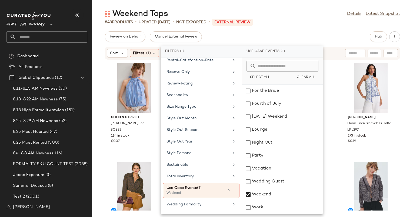
click at [288, 21] on div "843 Products • updated [DATE] • Not Exported • External REVIEW" at bounding box center [252, 21] width 321 height 5
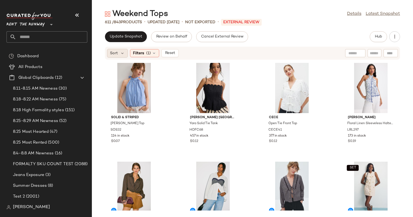
click at [121, 50] on div "Sort" at bounding box center [117, 53] width 21 height 9
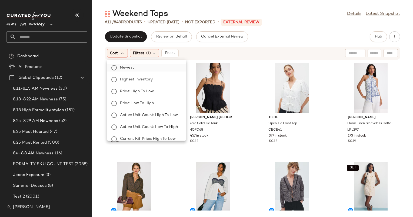
click at [146, 67] on label "Newest" at bounding box center [150, 68] width 64 height 8
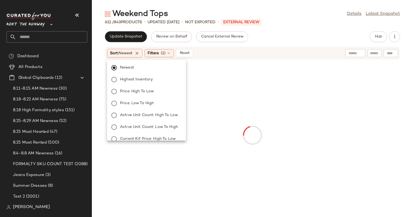
click at [224, 47] on div "Sort: Newest Filters (1) Reset" at bounding box center [252, 53] width 295 height 13
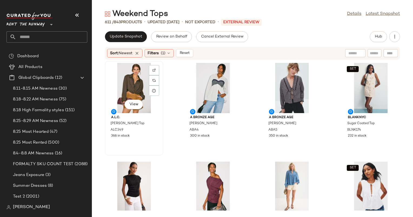
click at [130, 82] on div "View" at bounding box center [134, 88] width 55 height 50
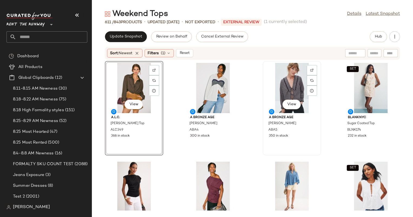
click at [284, 82] on div "View" at bounding box center [292, 88] width 55 height 50
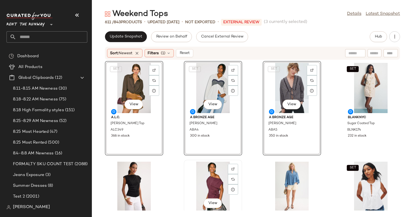
click at [204, 186] on div "View" at bounding box center [213, 187] width 55 height 50
click at [129, 190] on div "View" at bounding box center [134, 187] width 55 height 50
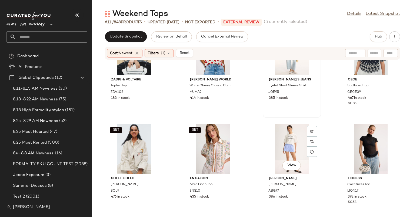
scroll to position [244, 0]
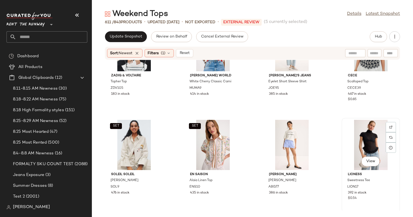
click at [370, 135] on div "View" at bounding box center [371, 145] width 55 height 50
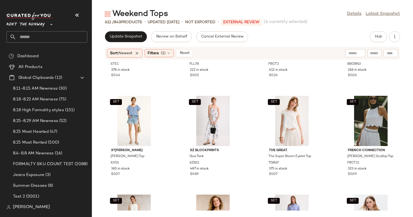
scroll to position [775, 0]
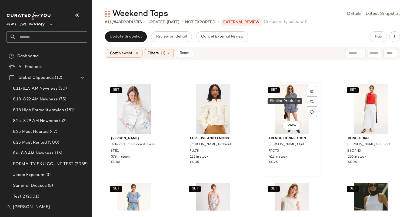
click at [276, 101] on div "SET View" at bounding box center [292, 109] width 55 height 50
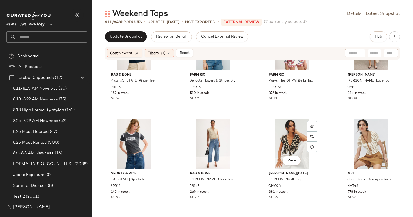
scroll to position [1255, 0]
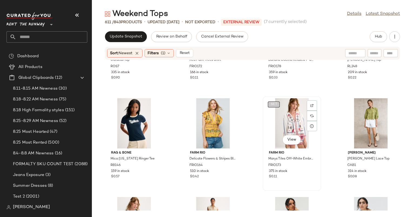
click at [276, 102] on button "SET" at bounding box center [274, 105] width 12 height 6
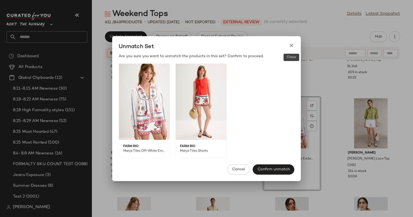
click at [292, 45] on icon at bounding box center [292, 46] width 6 height 6
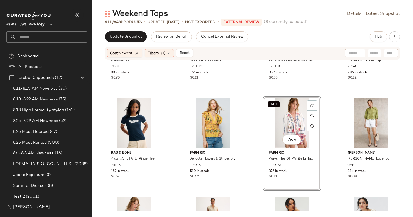
click at [292, 127] on div "SET View" at bounding box center [292, 123] width 55 height 50
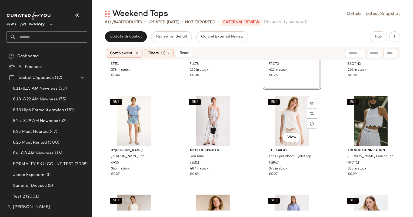
scroll to position [843, 0]
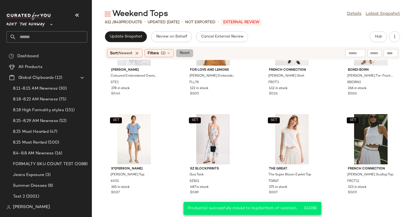
click at [193, 52] on button "Reset" at bounding box center [184, 53] width 17 height 8
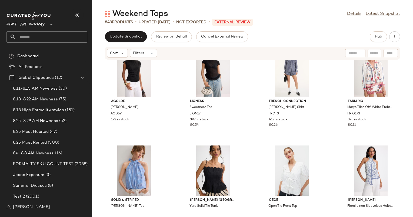
scroll to position [0, 0]
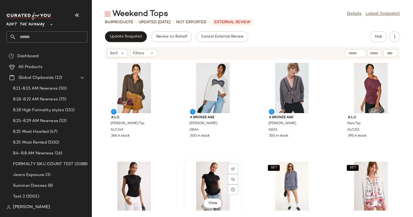
click at [212, 174] on div "View" at bounding box center [213, 187] width 55 height 50
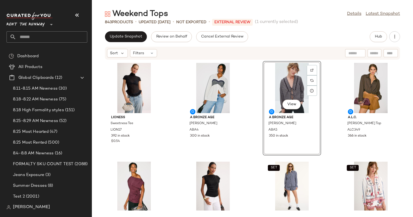
click at [321, 134] on div "Lioness Sweetness Tee LION17 392 in stock $0.54 A Bronze Age [PERSON_NAME] Top …" at bounding box center [252, 135] width 321 height 151
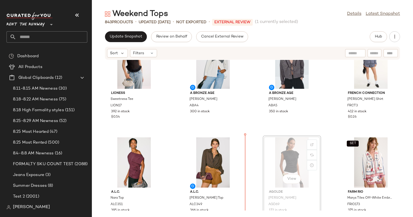
scroll to position [28, 0]
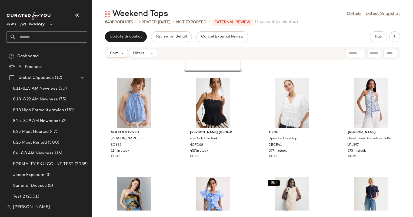
scroll to position [192, 0]
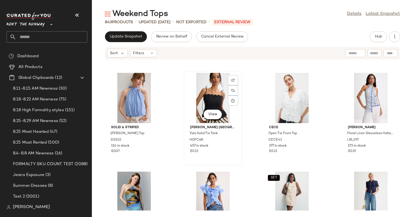
click at [206, 93] on div "View" at bounding box center [213, 98] width 55 height 50
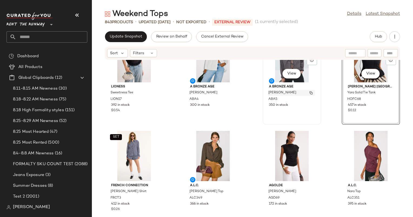
scroll to position [32, 0]
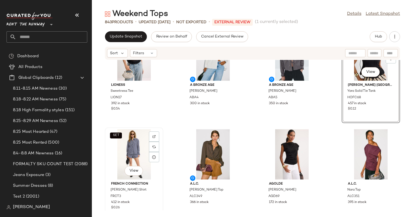
click at [133, 146] on div "SET View" at bounding box center [134, 154] width 55 height 50
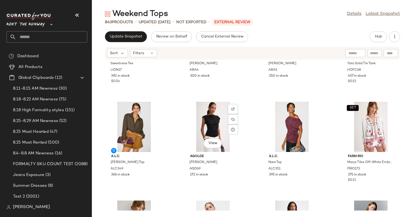
scroll to position [59, 0]
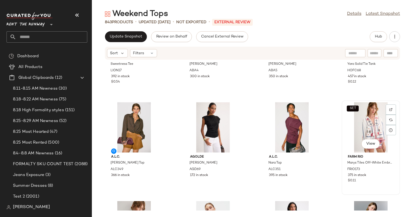
click at [368, 115] on div "SET View" at bounding box center [371, 127] width 55 height 50
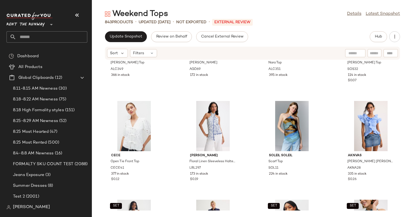
scroll to position [163, 0]
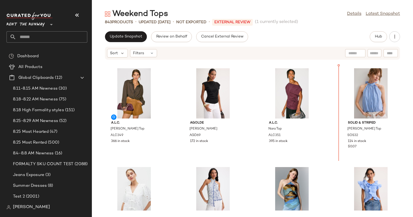
scroll to position [95, 0]
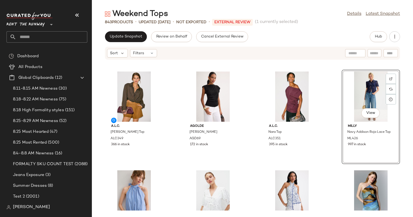
click at [322, 115] on div "A.L.C. [PERSON_NAME] Top ALC349 366 in stock AGOLDE [PERSON_NAME] Tee AGD69 172…" at bounding box center [252, 135] width 321 height 151
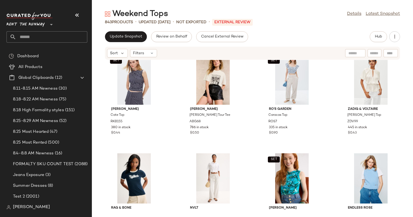
scroll to position [898, 0]
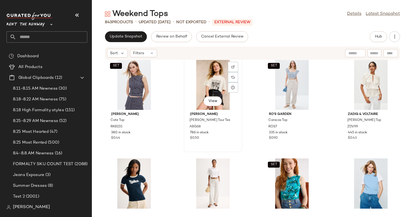
click at [222, 79] on div "View" at bounding box center [213, 85] width 55 height 50
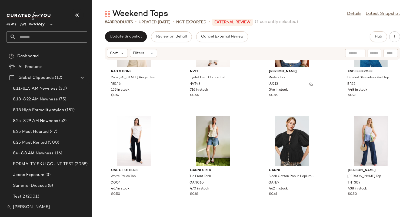
scroll to position [1065, 0]
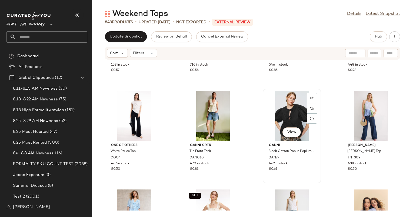
click at [292, 101] on div "View" at bounding box center [292, 116] width 55 height 50
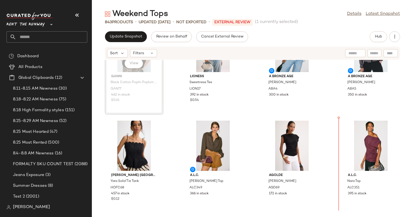
scroll to position [65, 0]
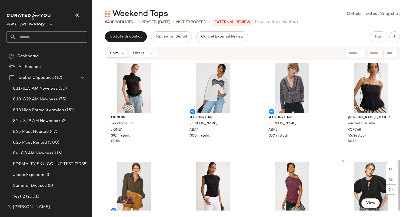
click at [330, 147] on div "Lioness Sweetness Tee LION17 392 in stock $0.54 A Bronze Age Patti Top ABA4 300…" at bounding box center [252, 135] width 321 height 151
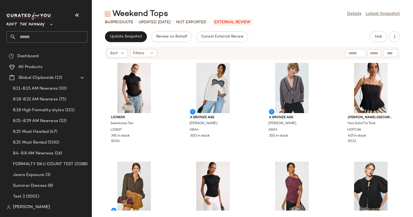
scroll to position [156, 0]
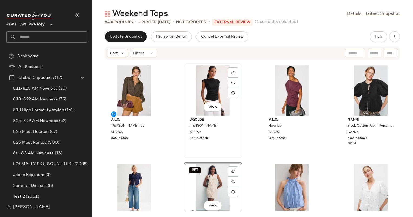
scroll to position [97, 0]
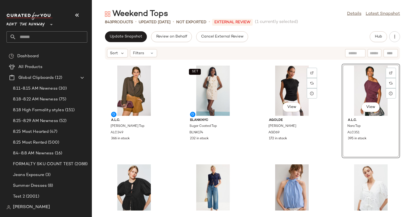
scroll to position [96, 0]
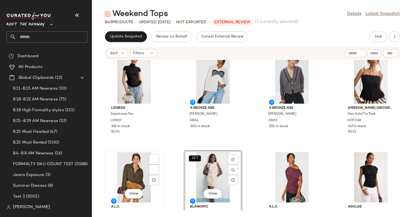
scroll to position [11, 0]
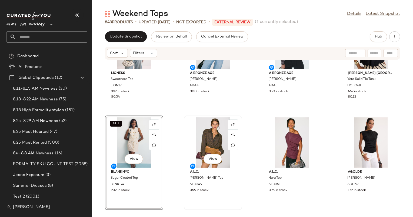
scroll to position [128, 0]
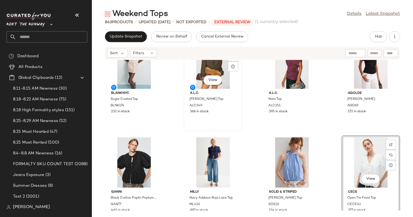
scroll to position [126, 0]
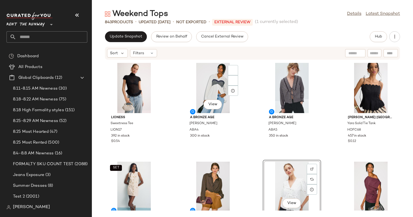
click at [247, 120] on div "Lioness Sweetness Tee LION17 392 in stock $0.54 View A Bronze Age Patti Top ABA…" at bounding box center [252, 135] width 321 height 151
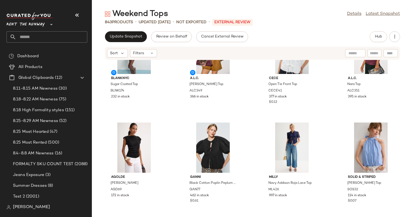
scroll to position [166, 0]
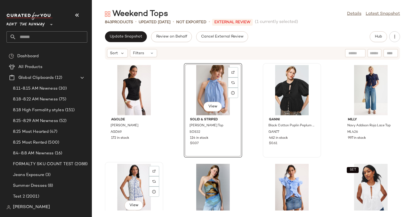
scroll to position [200, 0]
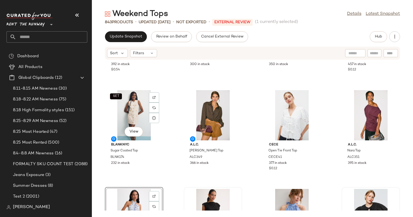
scroll to position [141, 0]
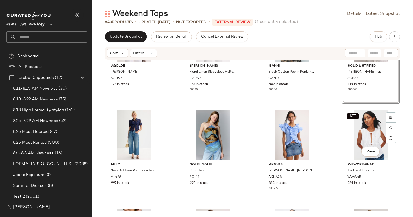
scroll to position [213, 0]
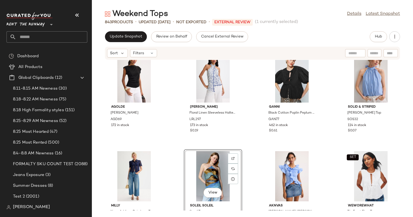
scroll to position [211, 0]
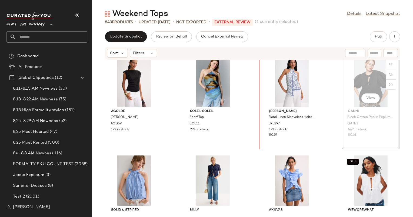
scroll to position [208, 0]
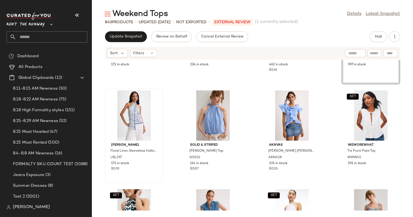
scroll to position [274, 0]
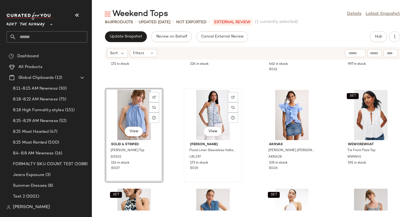
scroll to position [296, 0]
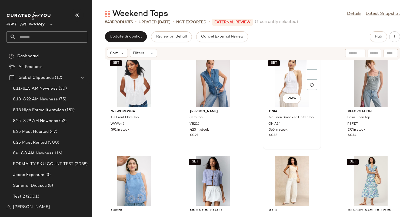
scroll to position [251, 0]
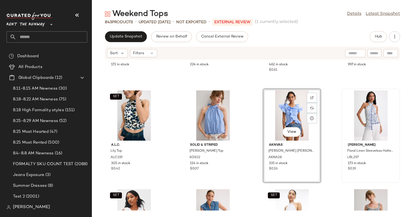
scroll to position [302, 0]
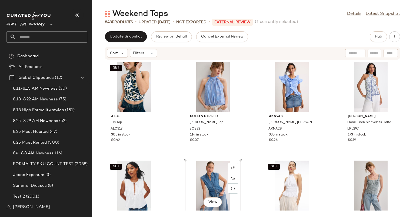
scroll to position [302, 0]
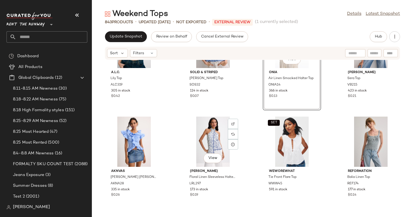
scroll to position [347, 0]
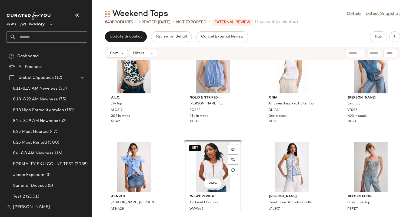
scroll to position [320, 0]
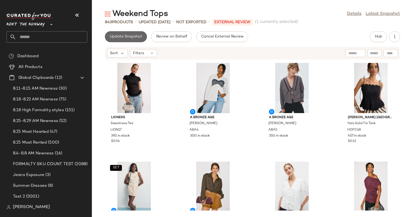
click at [129, 38] on span "Update Snapshot" at bounding box center [125, 37] width 33 height 4
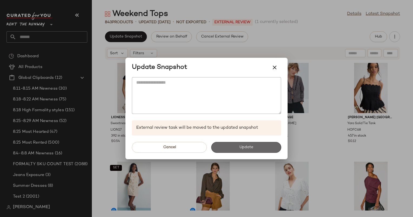
click at [240, 152] on button "Update" at bounding box center [246, 147] width 70 height 11
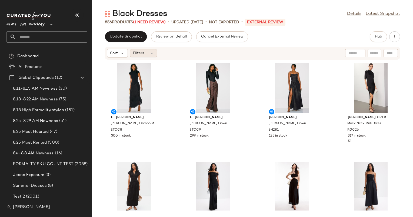
click at [147, 56] on div "Filters" at bounding box center [143, 53] width 27 height 8
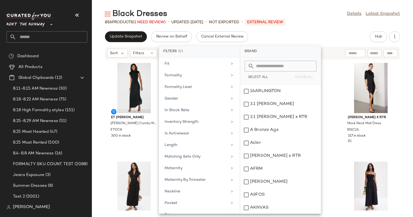
scroll to position [458, 0]
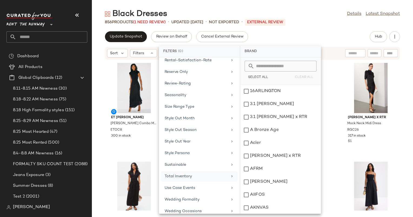
click at [214, 171] on div "Total Inventory" at bounding box center [199, 176] width 76 height 11
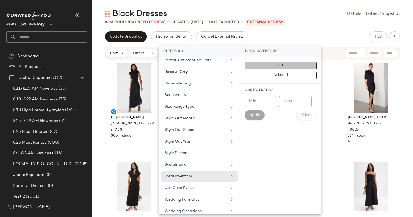
click at [264, 65] on button "For 0" at bounding box center [281, 66] width 72 height 8
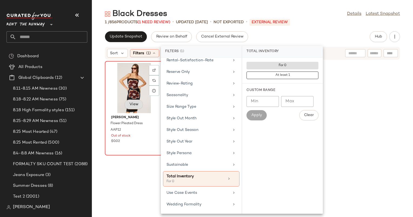
click at [134, 101] on button "View" at bounding box center [134, 105] width 18 height 10
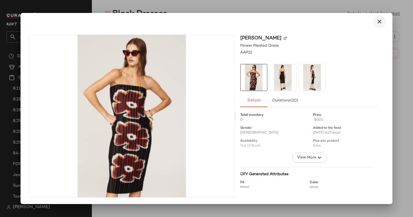
click at [381, 22] on icon "button" at bounding box center [379, 21] width 6 height 6
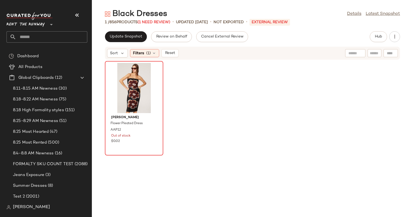
click at [135, 74] on div at bounding box center [134, 88] width 55 height 50
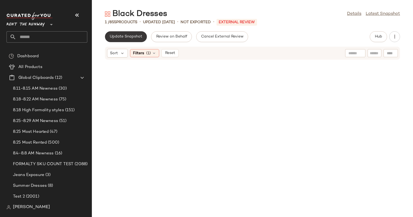
click at [127, 36] on span "Update Snapshot" at bounding box center [125, 37] width 33 height 4
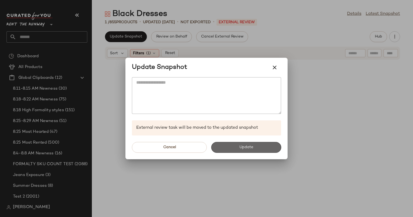
click at [241, 147] on span "Update" at bounding box center [246, 147] width 14 height 4
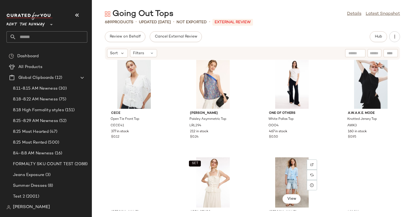
scroll to position [801, 0]
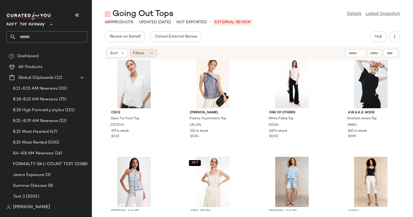
click at [138, 55] on span "Filters" at bounding box center [138, 54] width 11 height 6
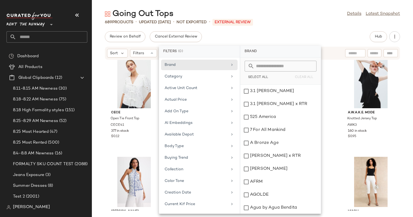
scroll to position [458, 0]
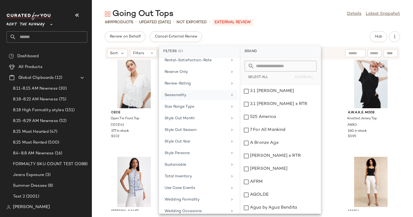
click at [201, 92] on div "Seasonality" at bounding box center [196, 95] width 63 height 6
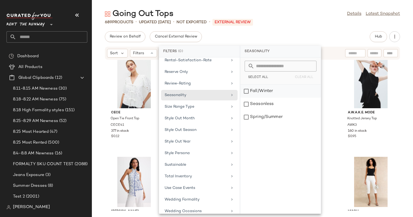
click at [258, 91] on div "Fall/Winter" at bounding box center [280, 91] width 81 height 13
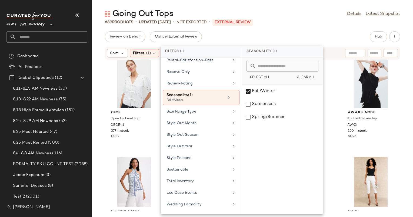
click at [294, 25] on div "Going Out Tops Details Latest Snapshot 689 Products • updated Aug 25th • Not Ex…" at bounding box center [252, 113] width 321 height 209
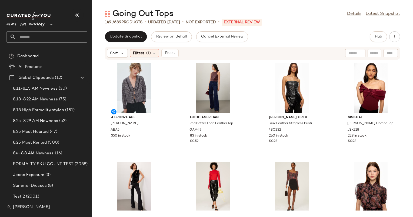
scroll to position [26, 0]
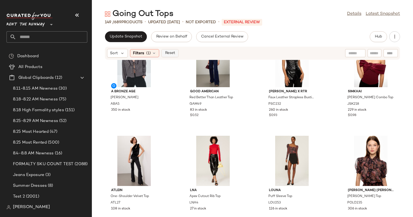
click at [172, 52] on span "Reset" at bounding box center [170, 53] width 10 height 4
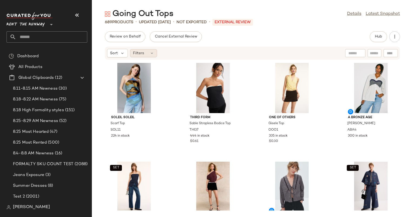
click at [136, 51] on span "Filters" at bounding box center [138, 54] width 11 height 6
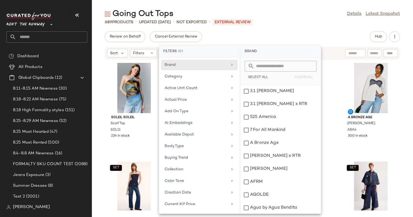
scroll to position [458, 0]
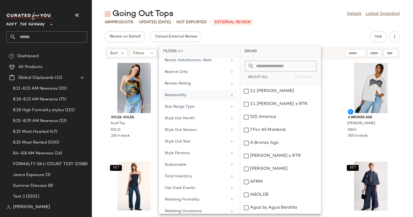
click at [215, 92] on div "Seasonality" at bounding box center [196, 95] width 63 height 6
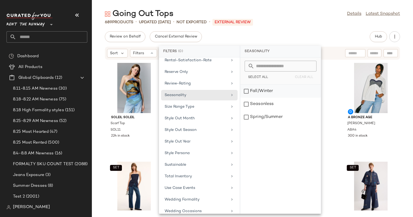
click at [259, 90] on div "Fall/Winter" at bounding box center [280, 91] width 81 height 13
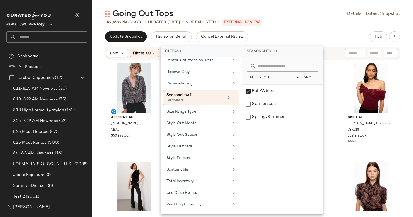
click at [279, 36] on div "Update Snapshot Review on Behalf Cancel External Review Hub" at bounding box center [252, 36] width 295 height 11
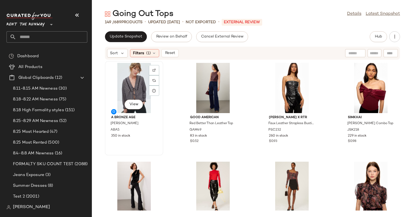
click at [115, 97] on div "View" at bounding box center [134, 88] width 55 height 50
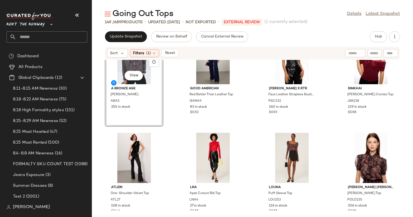
scroll to position [29, 0]
click at [128, 154] on div "View" at bounding box center [134, 158] width 55 height 50
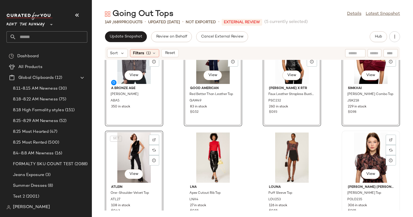
click at [369, 148] on div "View" at bounding box center [371, 158] width 55 height 50
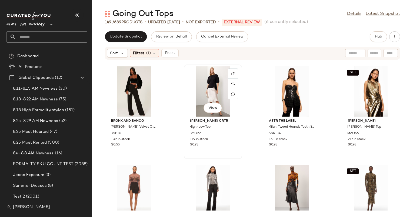
scroll to position [229, 0]
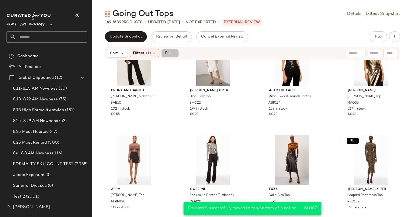
click at [176, 55] on button "Reset" at bounding box center [169, 53] width 17 height 8
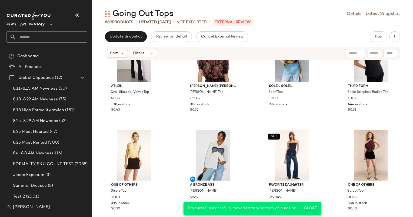
scroll to position [140, 0]
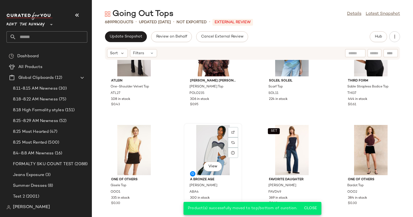
click at [216, 147] on div "View" at bounding box center [213, 150] width 55 height 50
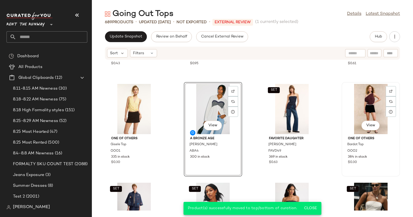
click at [360, 111] on div "View" at bounding box center [371, 109] width 55 height 50
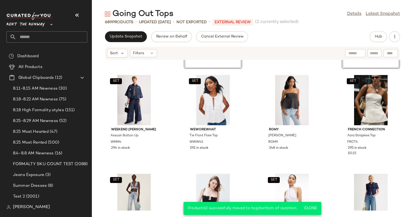
scroll to position [301, 0]
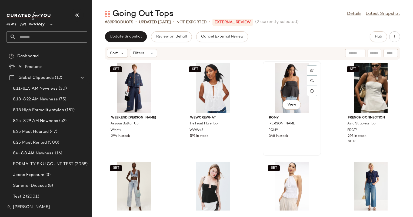
click at [275, 79] on div "View" at bounding box center [292, 88] width 55 height 50
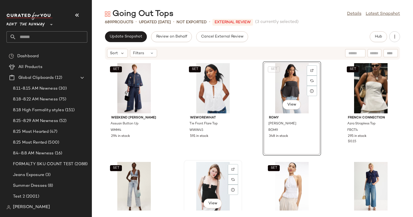
click at [198, 172] on div "View" at bounding box center [213, 187] width 55 height 50
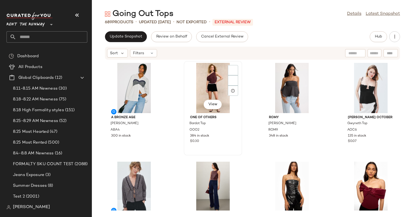
click at [221, 81] on div "View" at bounding box center [213, 88] width 55 height 50
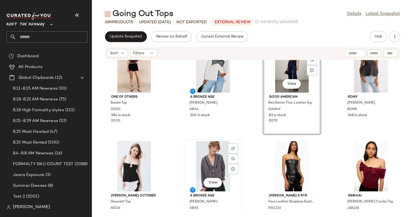
scroll to position [21, 0]
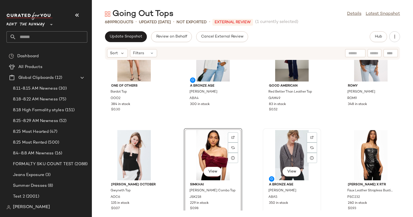
scroll to position [121, 0]
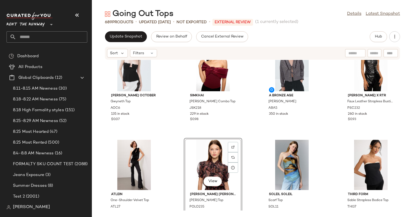
scroll to position [119, 0]
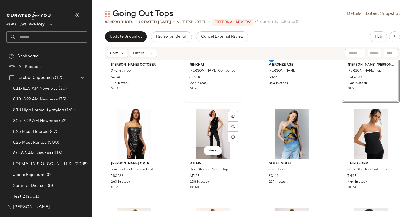
scroll to position [170, 0]
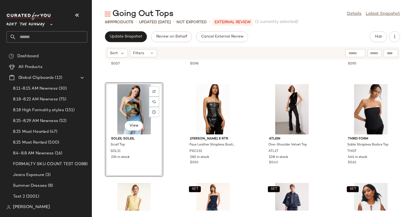
scroll to position [199, 0]
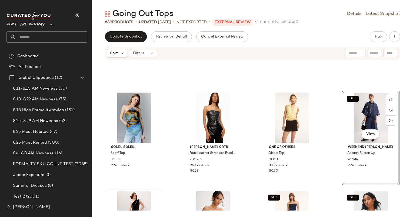
scroll to position [172, 0]
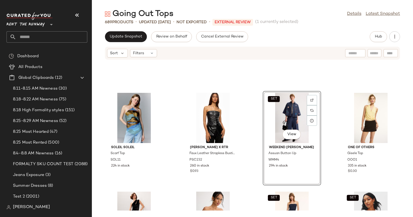
click at [254, 124] on div "Soleil Soleil Scarf Top SOL11 224 in stock Peter Som x RTR Faux Leather Straple…" at bounding box center [252, 135] width 321 height 151
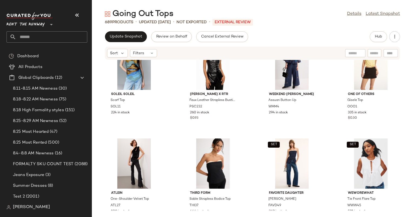
scroll to position [276, 0]
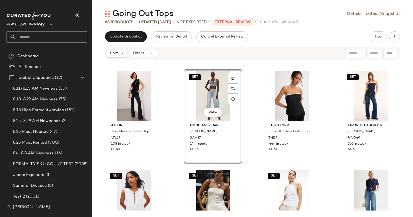
scroll to position [301, 0]
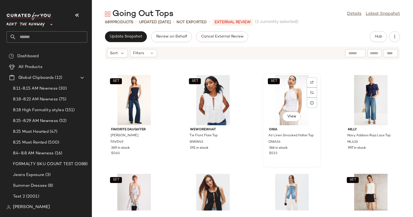
scroll to position [388, 0]
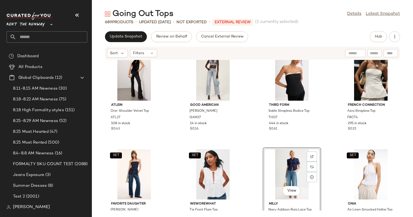
scroll to position [314, 0]
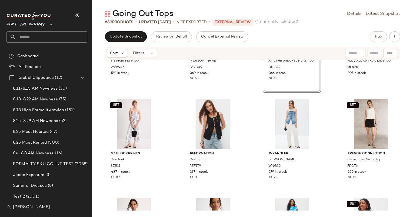
scroll to position [378, 0]
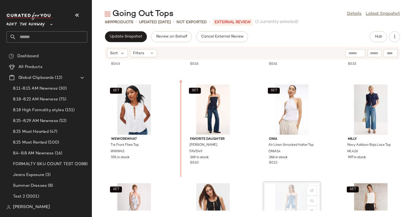
scroll to position [379, 0]
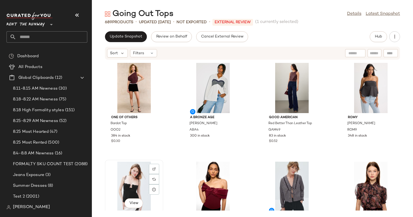
click at [133, 176] on div "View" at bounding box center [134, 187] width 55 height 50
click at [374, 172] on div "View" at bounding box center [371, 187] width 55 height 50
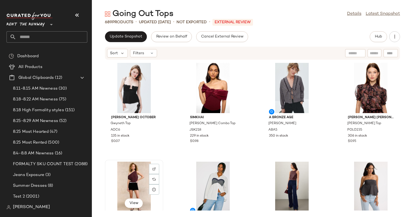
click at [133, 174] on div "View" at bounding box center [134, 187] width 55 height 50
click at [369, 179] on div "View" at bounding box center [371, 187] width 55 height 50
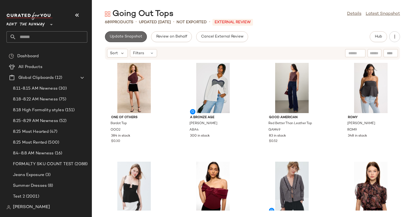
click at [131, 36] on span "Update Snapshot" at bounding box center [125, 37] width 33 height 4
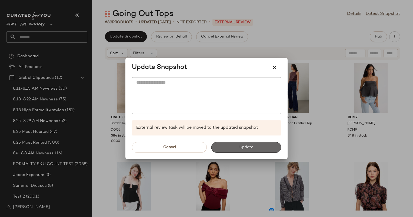
click at [247, 147] on span "Update" at bounding box center [246, 147] width 14 height 4
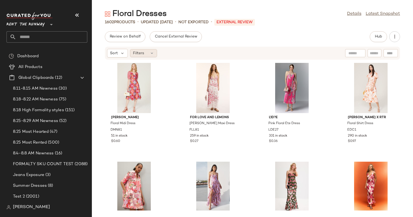
click at [146, 53] on div "Filters" at bounding box center [143, 53] width 27 height 8
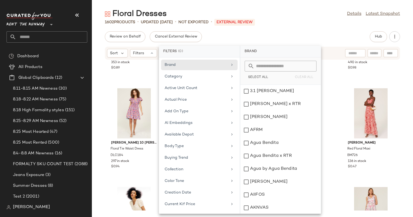
scroll to position [447, 0]
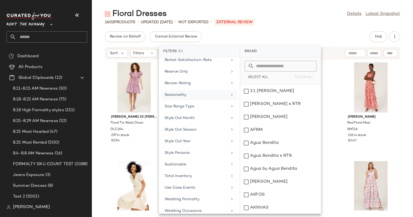
click at [197, 92] on div "Seasonality" at bounding box center [196, 95] width 63 height 6
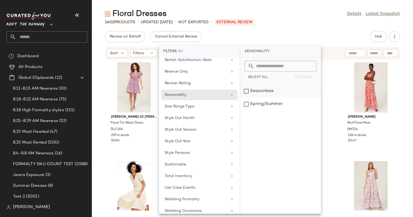
click at [272, 86] on div "Seasonless" at bounding box center [280, 91] width 81 height 13
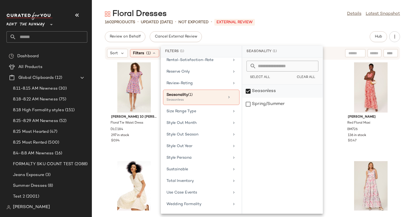
click at [271, 90] on div "Seasonless" at bounding box center [282, 91] width 81 height 13
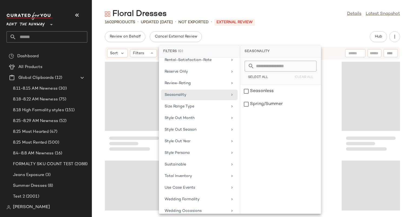
click at [280, 13] on div "Floral Dresses Details Latest Snapshot" at bounding box center [252, 14] width 321 height 11
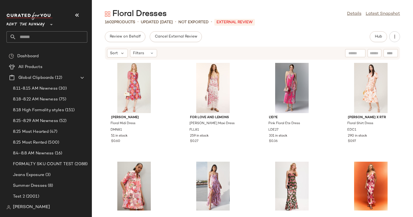
click at [370, 33] on div "Hub" at bounding box center [378, 36] width 17 height 11
click at [374, 36] on button "Hub" at bounding box center [378, 36] width 17 height 11
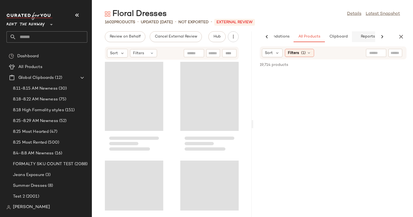
scroll to position [0, 28]
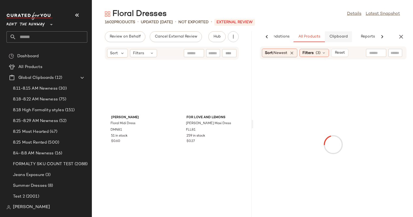
click at [340, 37] on span "Clipboard" at bounding box center [338, 37] width 19 height 4
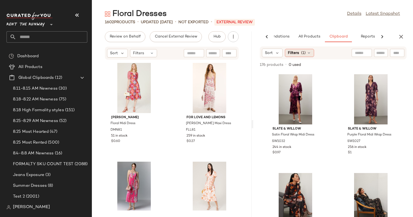
click at [301, 51] on span "(1)" at bounding box center [303, 53] width 5 height 6
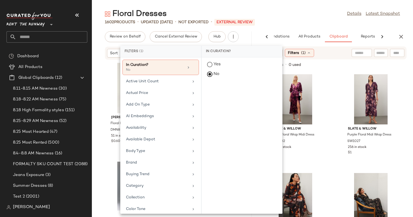
click at [330, 86] on div "Slate & Willow Satin Floral Wrap Midi Dress SW1032 244 in stock $0.97 Slate & W…" at bounding box center [333, 144] width 160 height 146
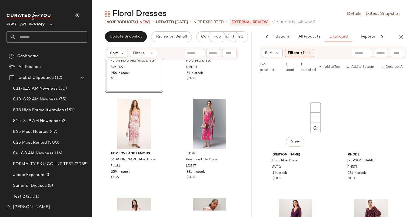
scroll to position [0, 0]
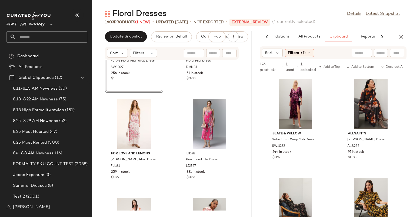
click at [384, 53] on input "text" at bounding box center [380, 53] width 9 height 6
type input "******"
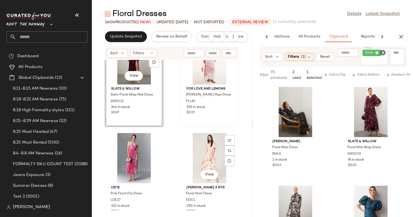
scroll to position [132, 0]
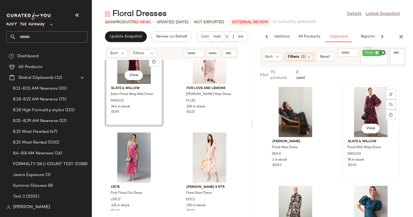
click at [365, 164] on div "$0.53" at bounding box center [371, 165] width 46 height 5
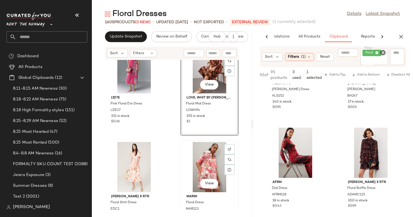
scroll to position [224, 0]
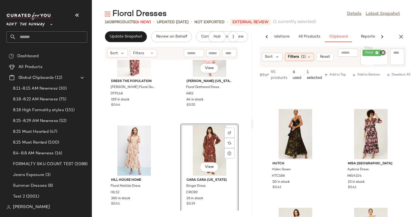
scroll to position [869, 0]
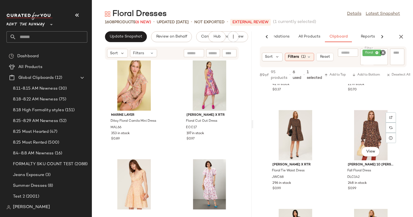
scroll to position [1491, 0]
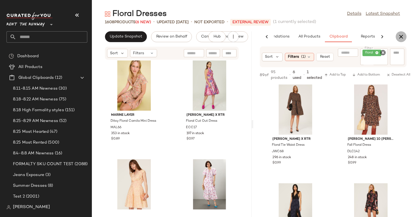
click at [402, 37] on icon "button" at bounding box center [401, 37] width 6 height 6
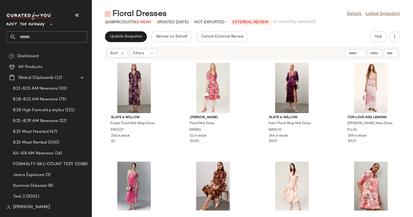
scroll to position [5, 0]
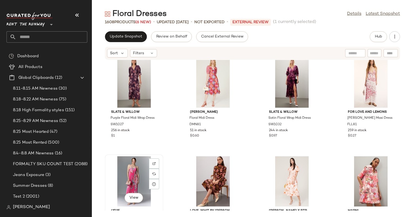
click at [135, 169] on div "View" at bounding box center [134, 182] width 55 height 50
click at [363, 173] on div "View" at bounding box center [371, 182] width 55 height 50
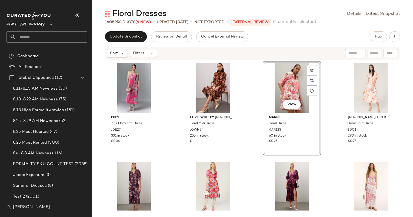
click at [255, 97] on div "L'ID?E Pink Floral Ete Dress LDE27 331 in stock $0.36 Love, Whit by [PERSON_NAM…" at bounding box center [252, 135] width 321 height 151
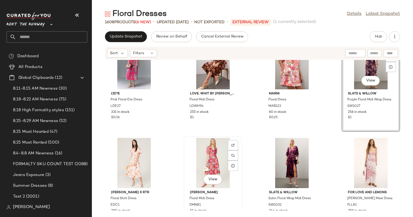
scroll to position [29, 0]
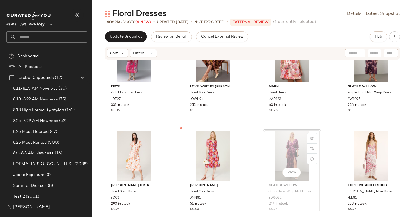
scroll to position [32, 0]
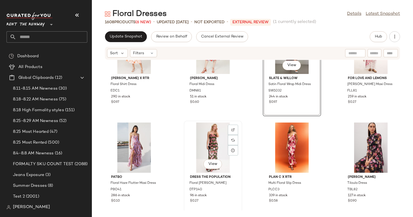
scroll to position [138, 0]
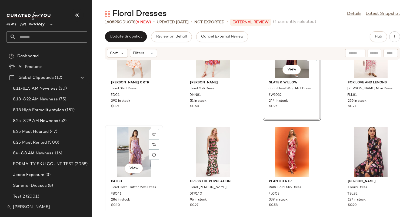
click at [134, 148] on div "View" at bounding box center [134, 152] width 55 height 50
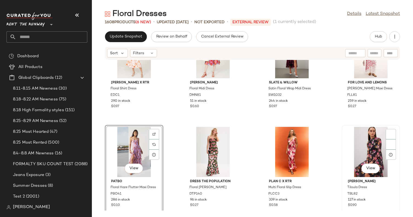
click at [362, 142] on div "View" at bounding box center [371, 152] width 55 height 50
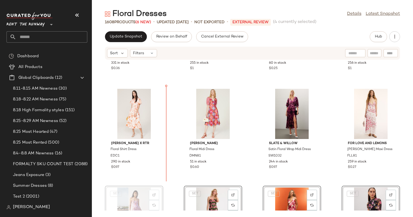
scroll to position [74, 0]
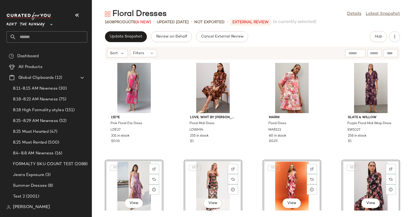
click at [182, 134] on div "L'ID?E Pink Floral Ete Dress LDE27 331 in stock $0.36 Love, Whit by [PERSON_NAM…" at bounding box center [252, 135] width 321 height 151
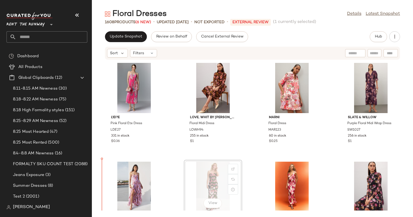
scroll to position [12, 0]
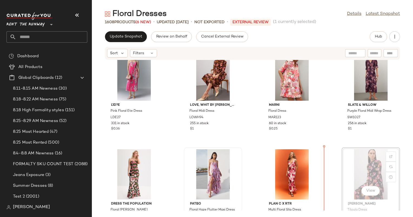
scroll to position [16, 0]
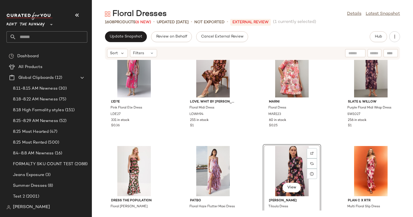
click at [265, 169] on div "View" at bounding box center [292, 171] width 55 height 50
click at [257, 168] on div "L'ID?E Pink Floral Ete Dress LDE27 331 in stock $0.36 Love, Whit by [PERSON_NAM…" at bounding box center [252, 135] width 321 height 151
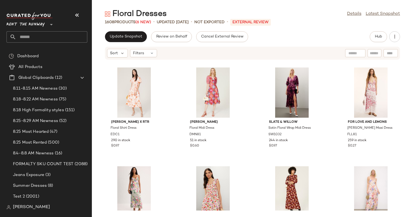
scroll to position [196, 0]
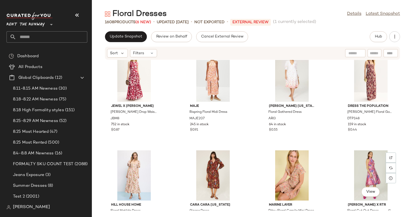
scroll to position [411, 0]
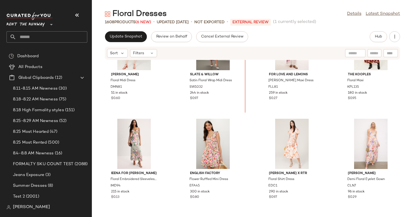
scroll to position [219, 0]
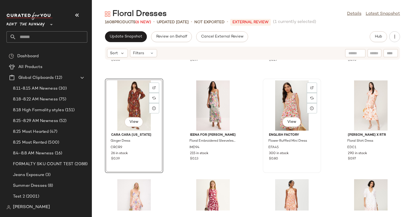
scroll to position [293, 0]
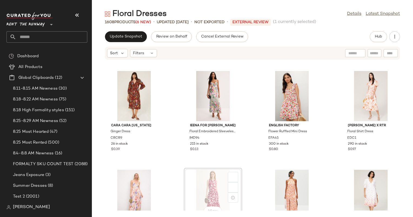
scroll to position [293, 0]
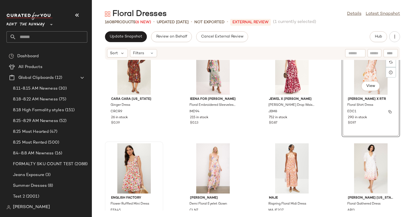
scroll to position [316, 0]
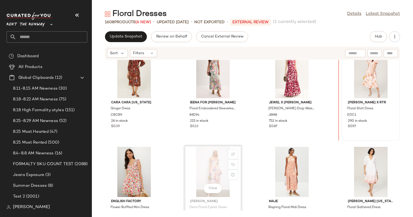
scroll to position [311, 0]
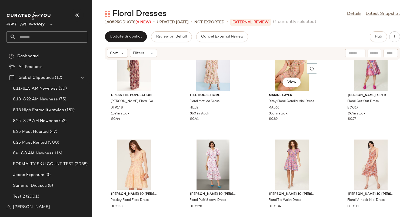
scroll to position [521, 0]
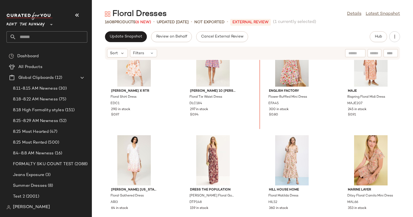
scroll to position [388, 0]
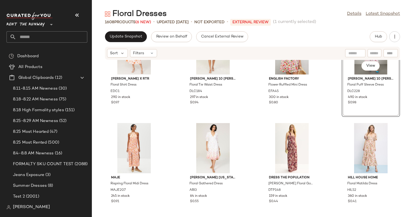
scroll to position [435, 0]
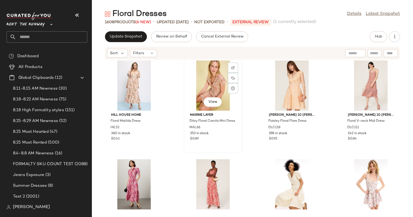
scroll to position [599, 0]
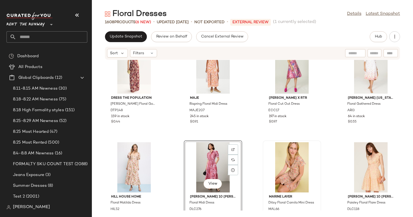
scroll to position [613, 0]
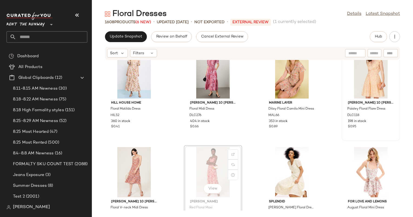
scroll to position [611, 0]
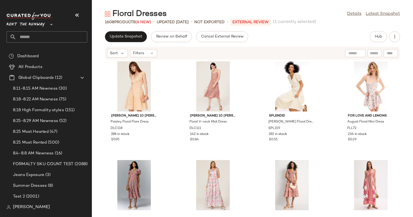
scroll to position [698, 0]
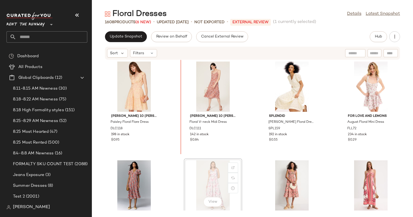
scroll to position [697, 0]
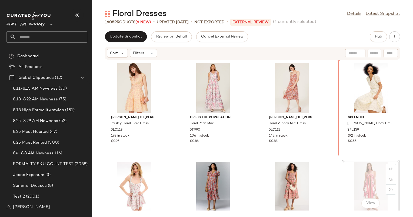
scroll to position [697, 0]
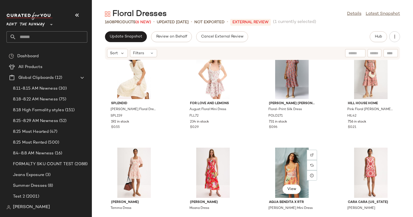
scroll to position [807, 0]
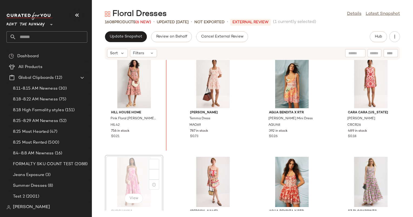
scroll to position [900, 0]
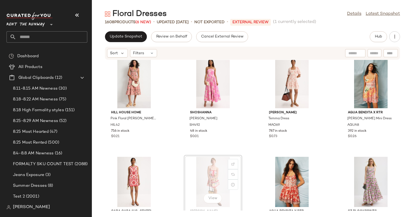
scroll to position [899, 0]
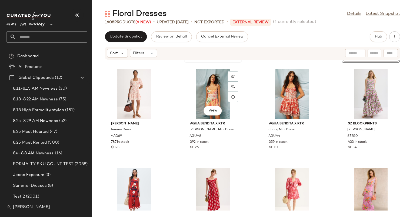
scroll to position [988, 0]
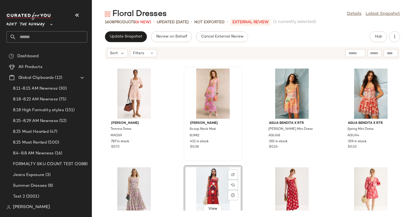
scroll to position [988, 0]
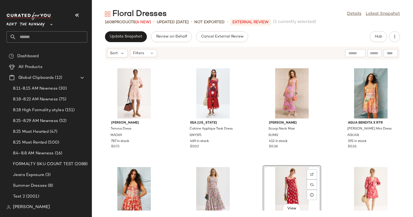
scroll to position [987, 0]
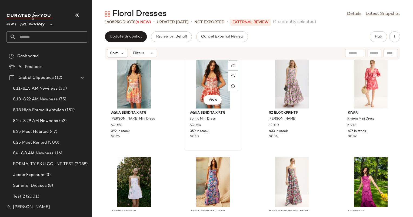
scroll to position [1088, 0]
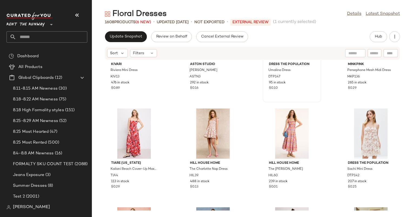
scroll to position [1159, 0]
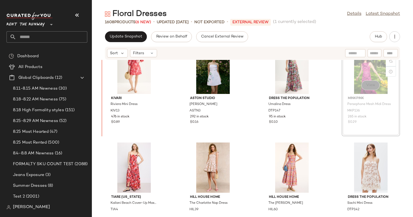
scroll to position [1210, 0]
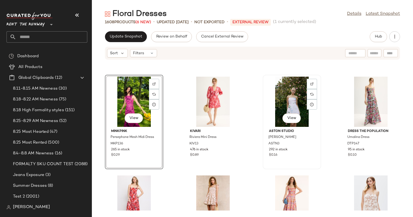
scroll to position [1187, 0]
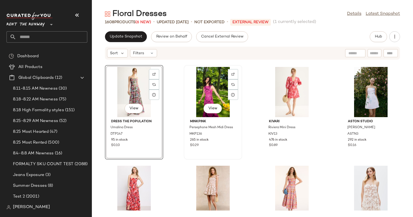
drag, startPoint x: 333, startPoint y: 86, endPoint x: 234, endPoint y: 103, distance: 100.7
click at [234, 103] on div "Agua Bendita x RTR [PERSON_NAME] Mini Dress AGUA8 392 in stock $0.26 Agua Bendi…" at bounding box center [252, 135] width 321 height 151
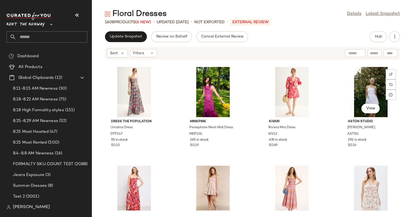
scroll to position [1187, 0]
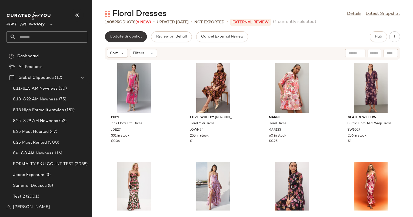
click at [131, 34] on button "Update Snapshot" at bounding box center [126, 36] width 42 height 11
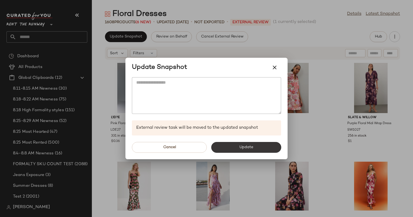
click at [248, 144] on button "Update" at bounding box center [246, 147] width 70 height 11
